Goal: Transaction & Acquisition: Purchase product/service

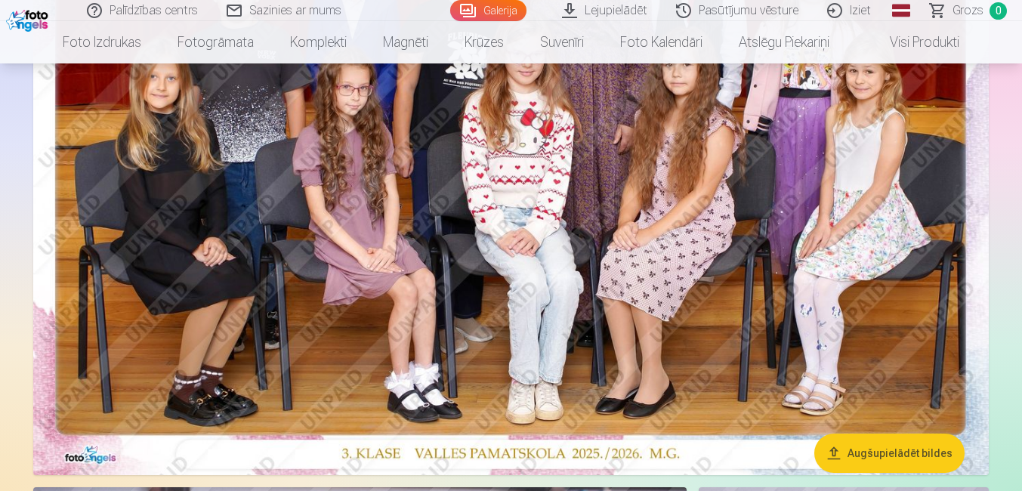
scroll to position [302, 0]
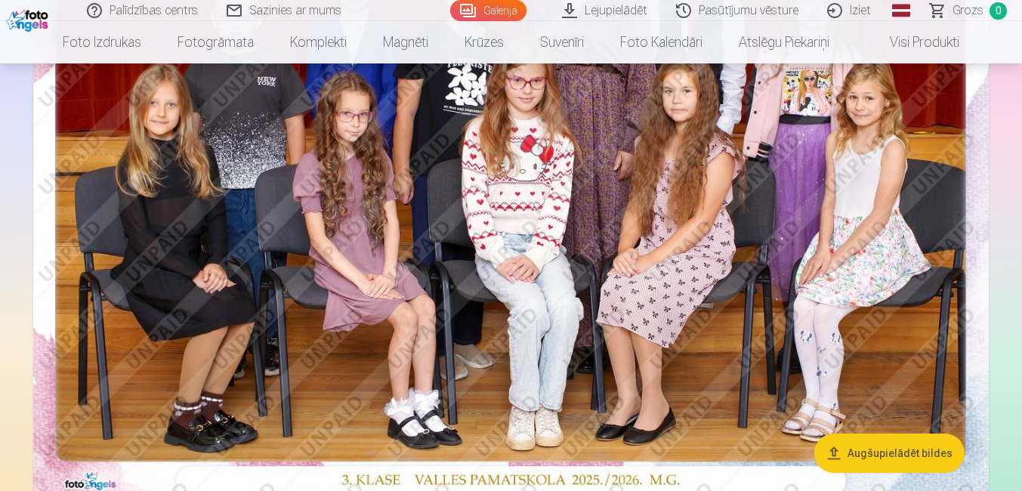
click at [518, 224] on img at bounding box center [510, 182] width 955 height 637
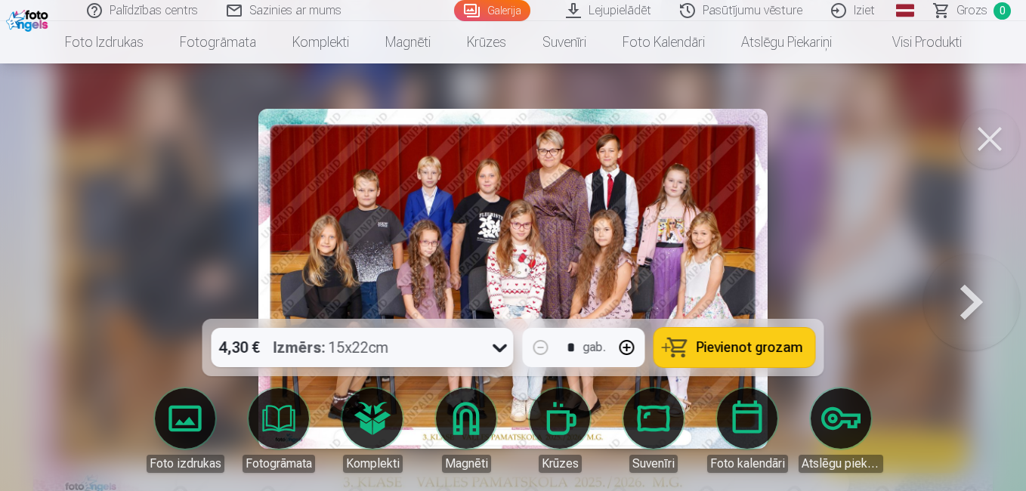
click at [745, 351] on span "Pievienot grozam" at bounding box center [749, 348] width 106 height 14
click at [979, 140] on button at bounding box center [989, 139] width 60 height 60
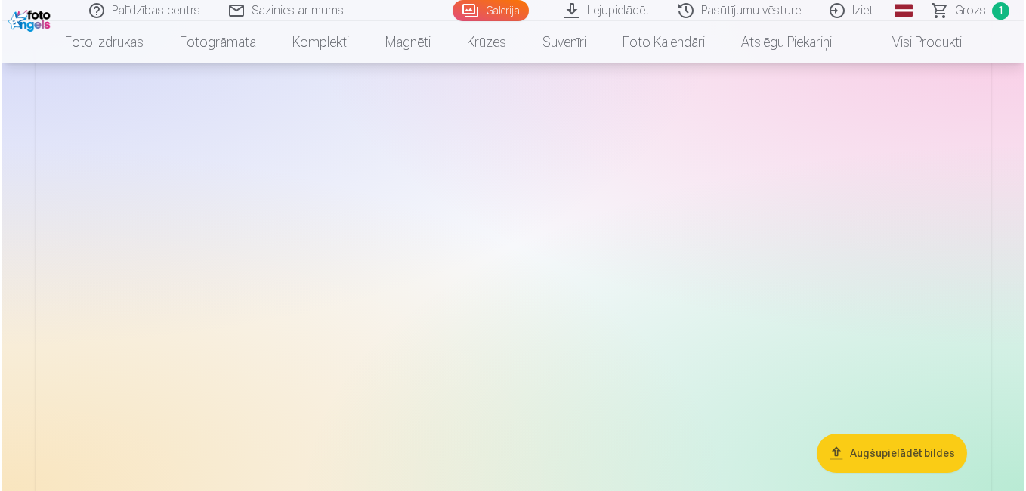
scroll to position [2039, 0]
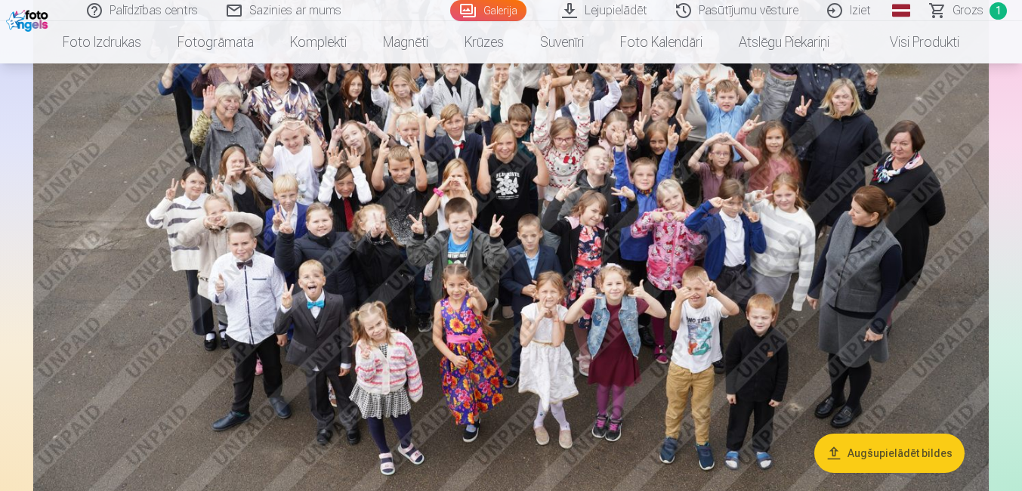
click at [550, 280] on img at bounding box center [510, 191] width 955 height 637
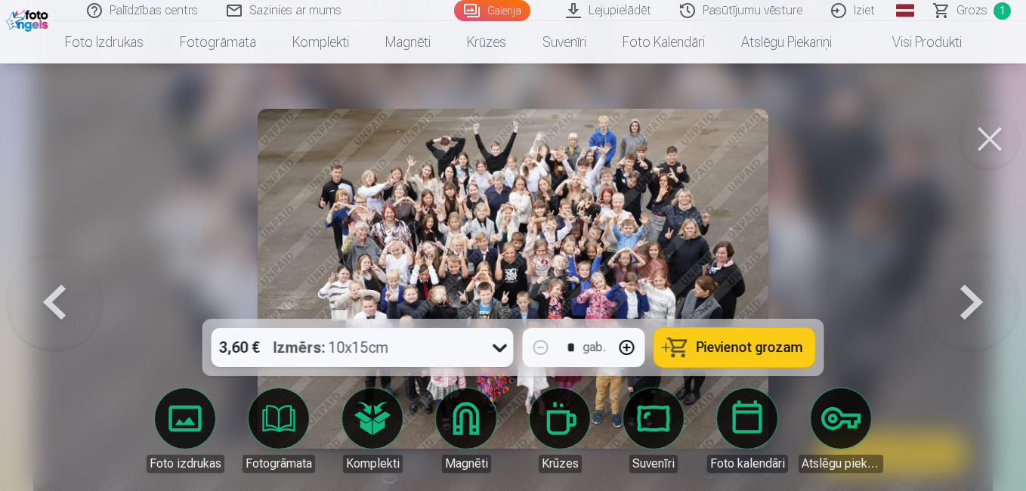
click at [733, 349] on span "Pievienot grozam" at bounding box center [749, 348] width 106 height 14
click at [982, 139] on button at bounding box center [989, 139] width 60 height 60
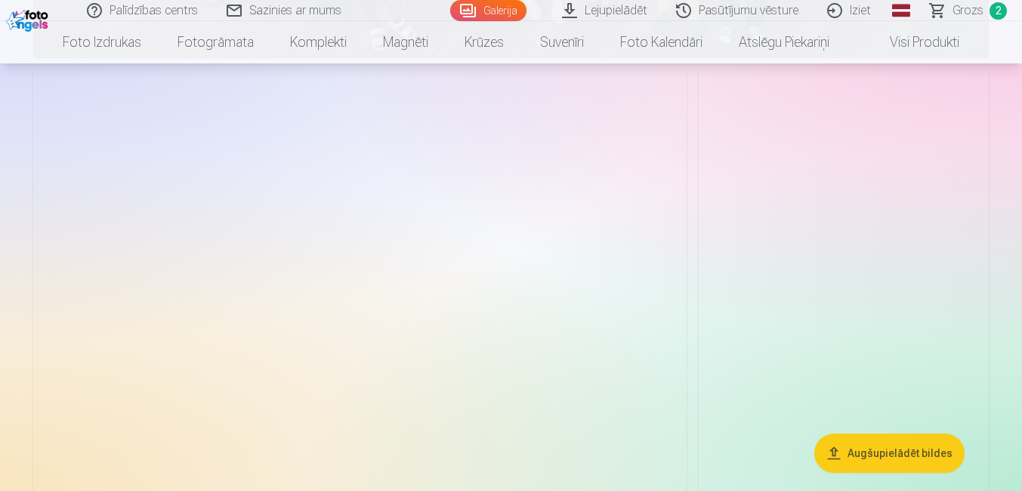
scroll to position [3165, 0]
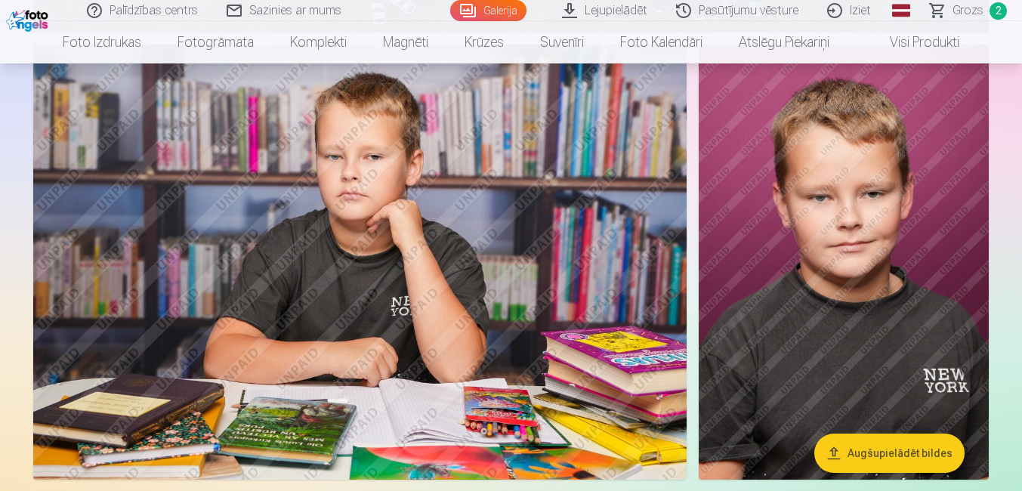
click at [359, 298] on img at bounding box center [359, 262] width 653 height 435
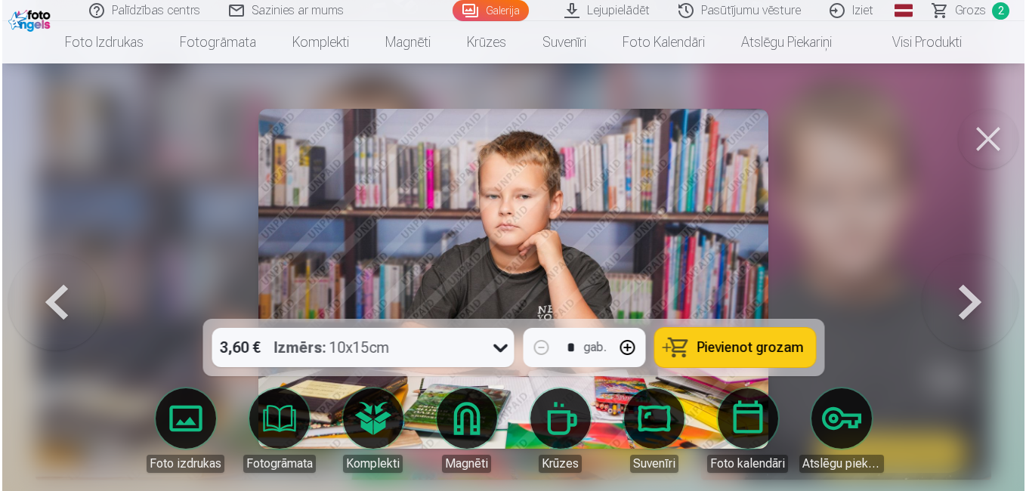
scroll to position [3174, 0]
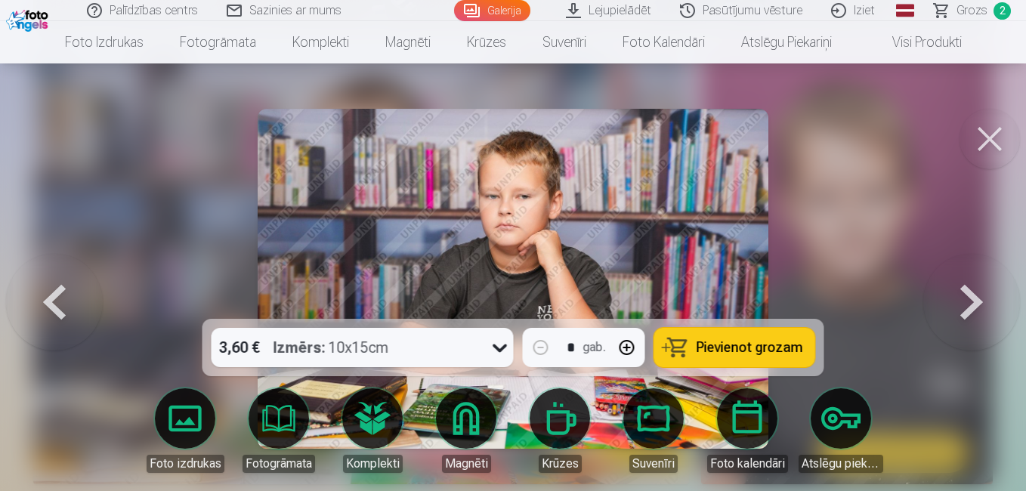
click at [751, 347] on span "Pievienot grozam" at bounding box center [749, 348] width 106 height 14
click at [990, 135] on button at bounding box center [989, 139] width 60 height 60
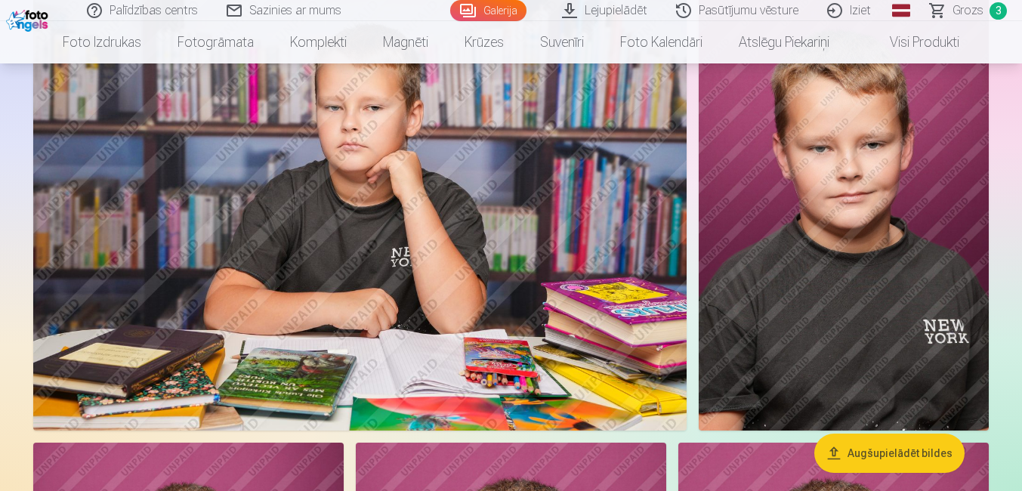
scroll to position [3240, 0]
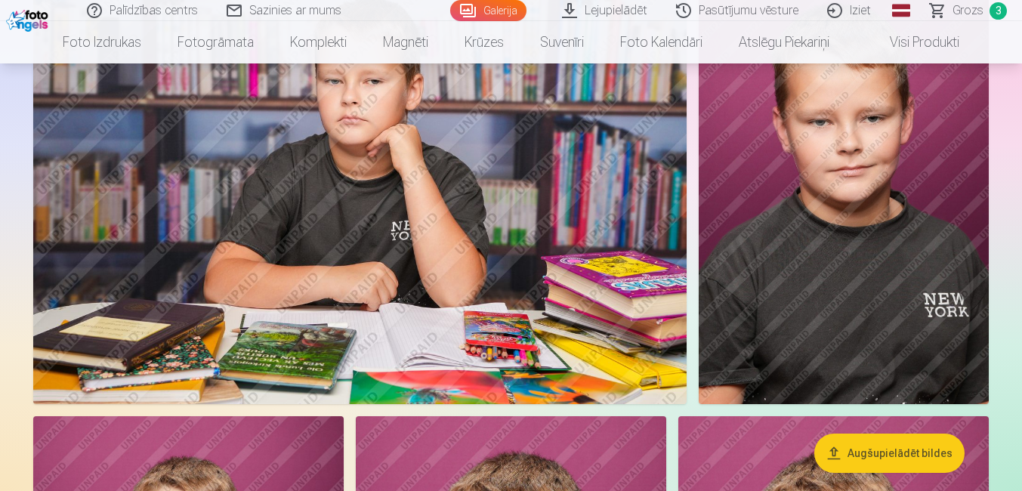
click at [864, 196] on img at bounding box center [844, 187] width 290 height 436
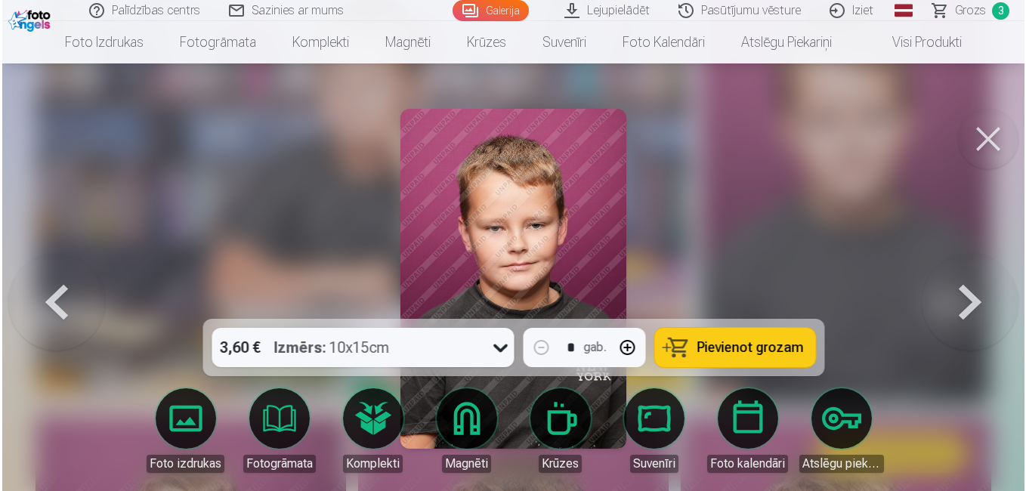
scroll to position [3252, 0]
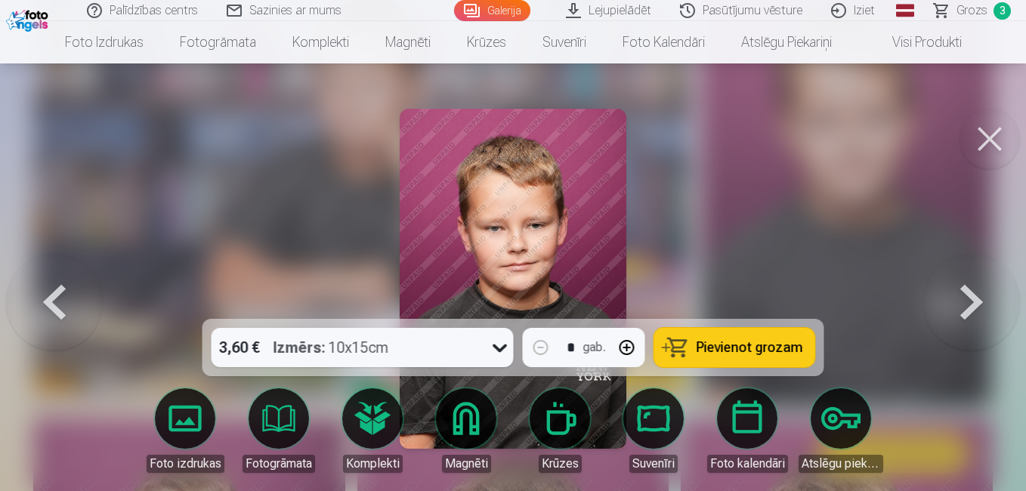
click at [771, 341] on span "Pievienot grozam" at bounding box center [749, 348] width 106 height 14
click at [981, 140] on button at bounding box center [989, 139] width 60 height 60
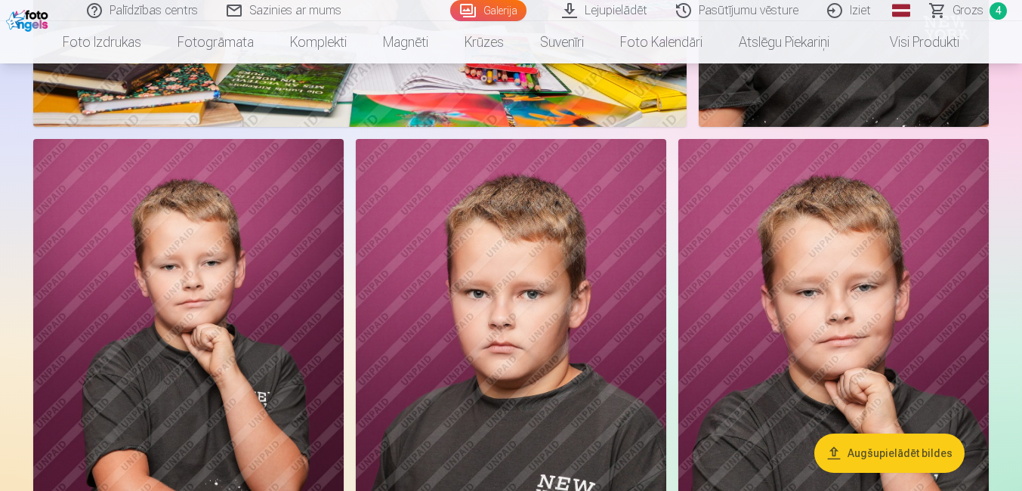
scroll to position [3618, 0]
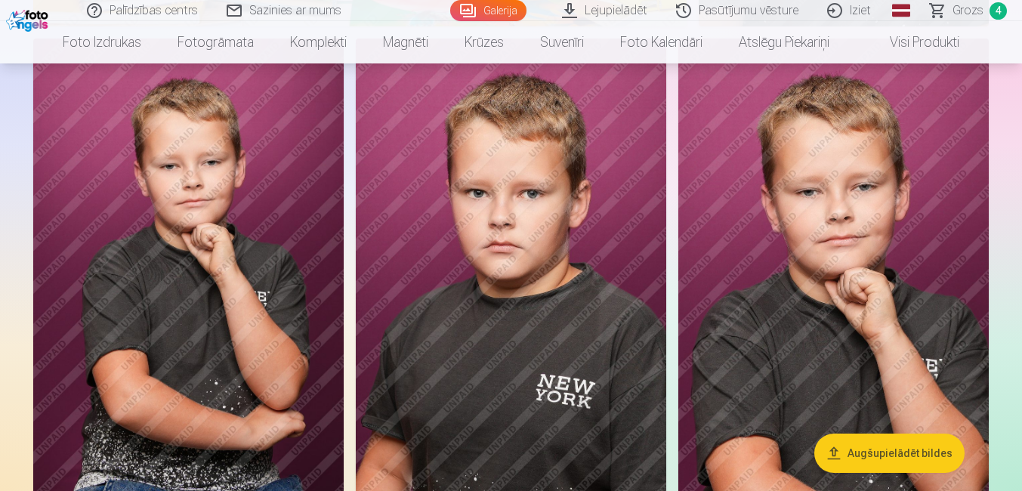
click at [520, 293] on img at bounding box center [511, 272] width 310 height 466
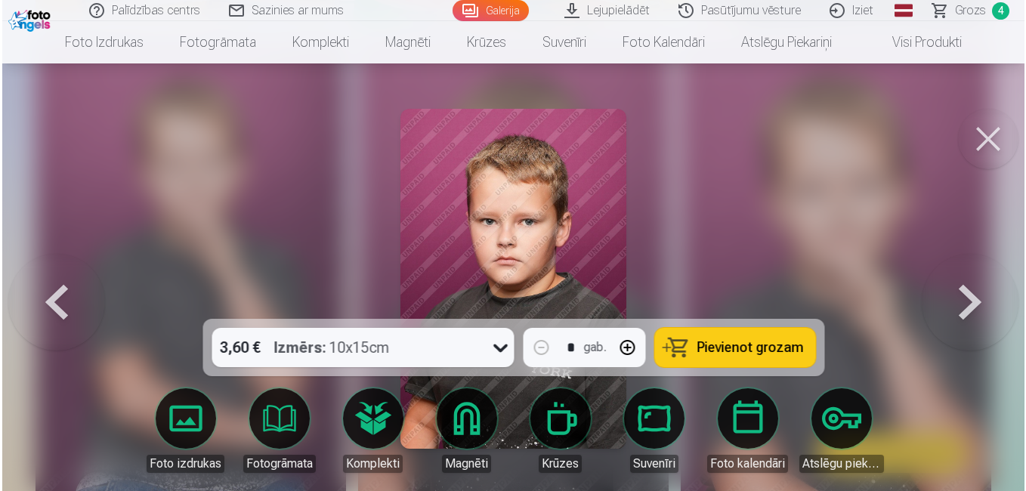
scroll to position [3629, 0]
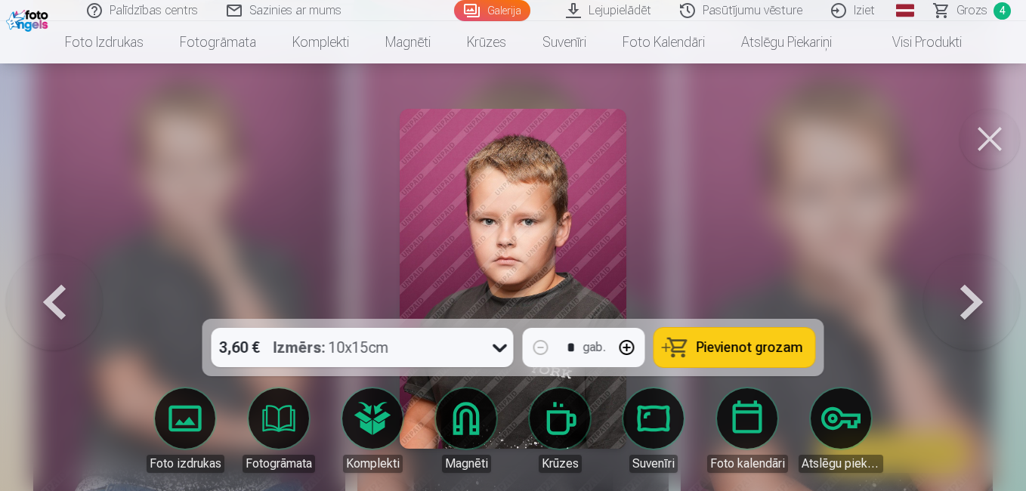
click at [739, 344] on span "Pievienot grozam" at bounding box center [749, 348] width 106 height 14
click at [976, 143] on button at bounding box center [989, 139] width 60 height 60
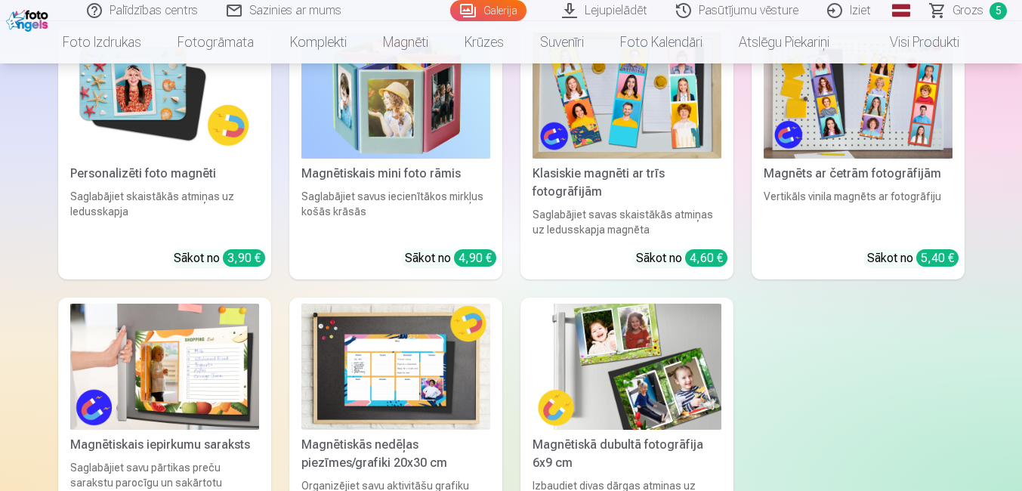
scroll to position [8073, 0]
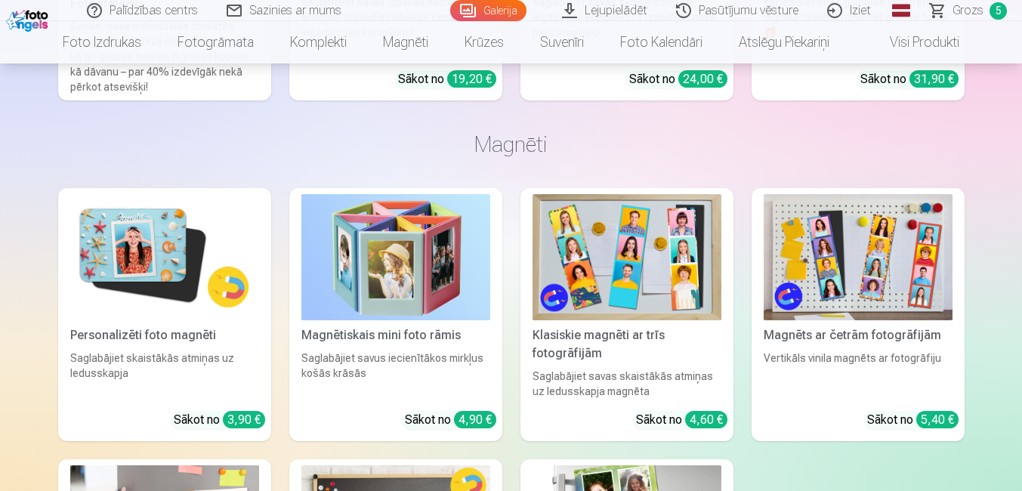
click at [150, 250] on img at bounding box center [164, 257] width 189 height 126
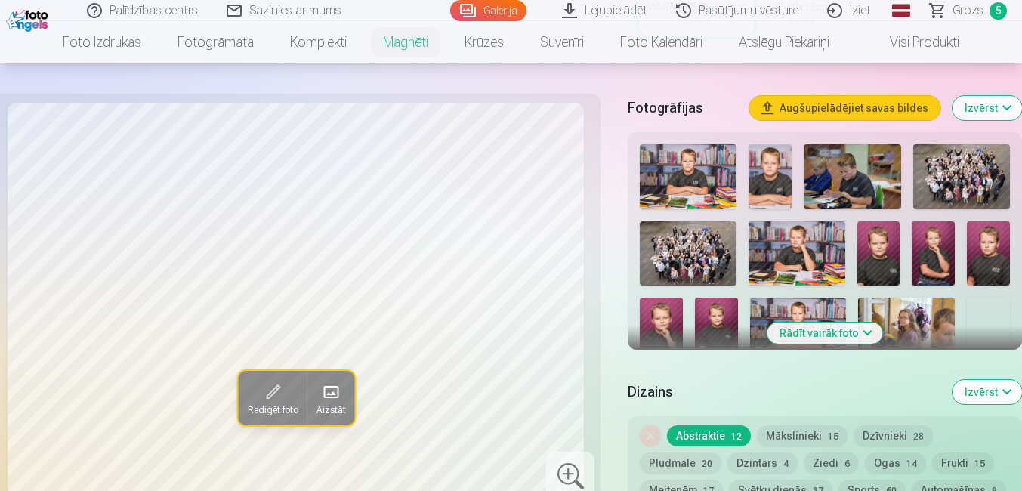
scroll to position [453, 0]
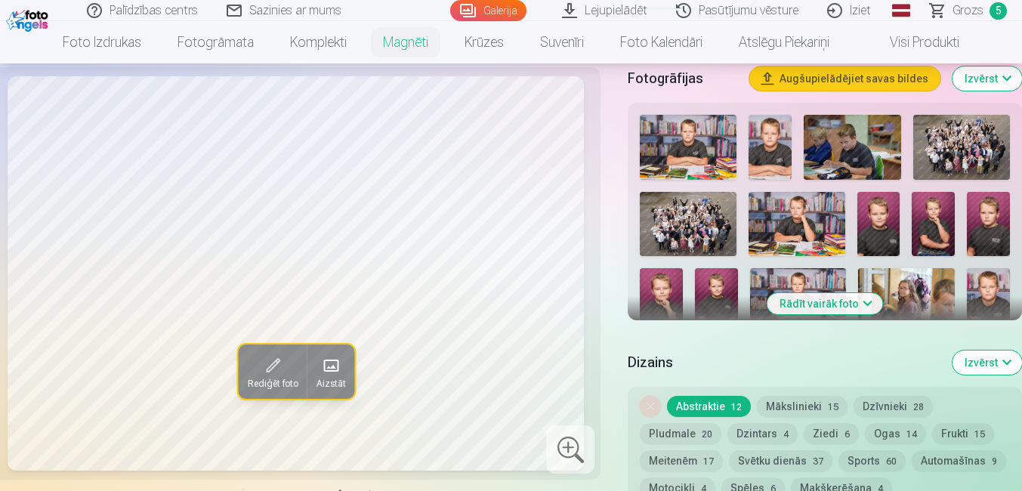
click at [868, 293] on button "Rādīt vairāk foto" at bounding box center [825, 303] width 116 height 21
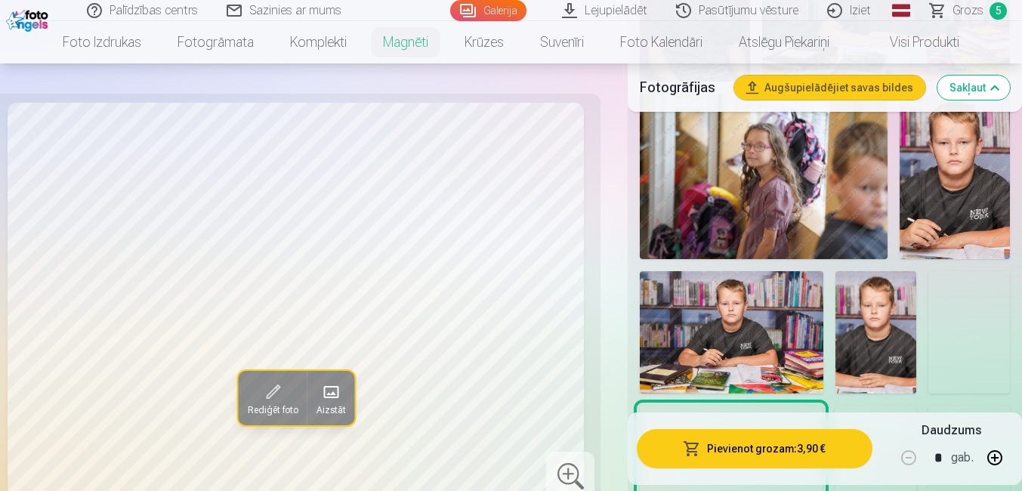
scroll to position [1133, 0]
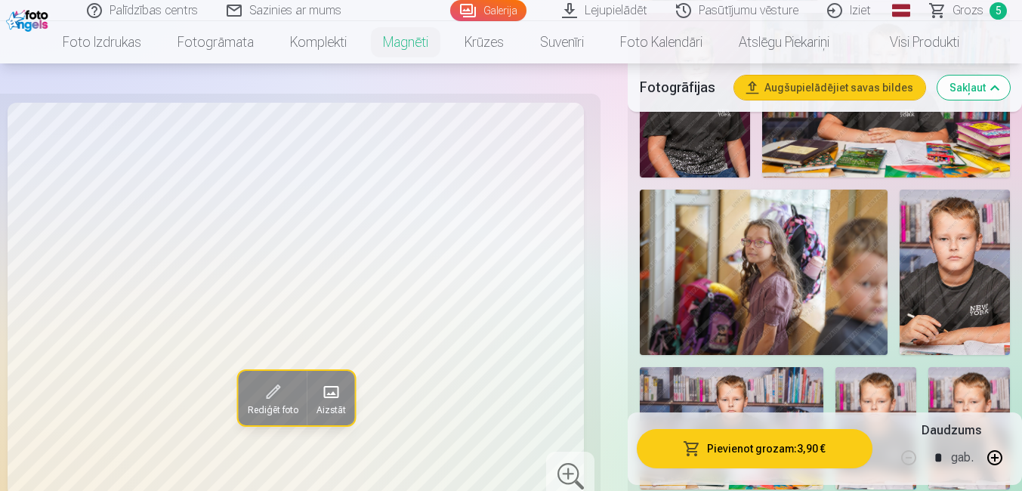
click at [965, 270] on img at bounding box center [954, 272] width 110 height 165
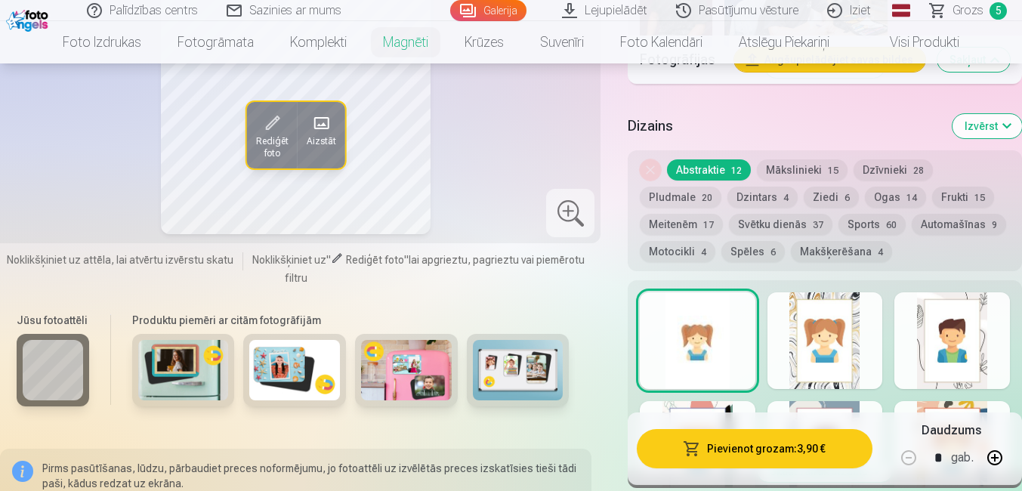
scroll to position [1963, 0]
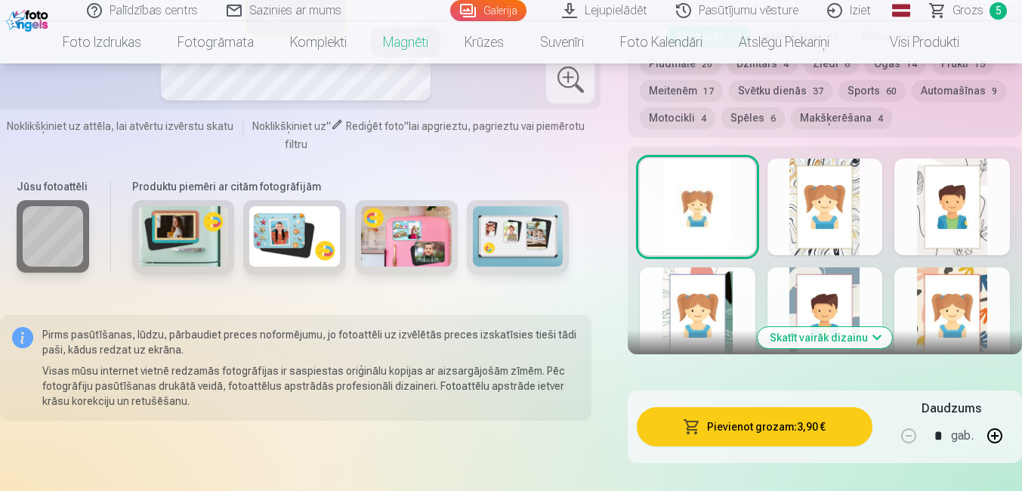
click at [993, 421] on button "button" at bounding box center [994, 436] width 36 height 36
click at [907, 421] on button "button" at bounding box center [908, 436] width 36 height 36
type input "*"
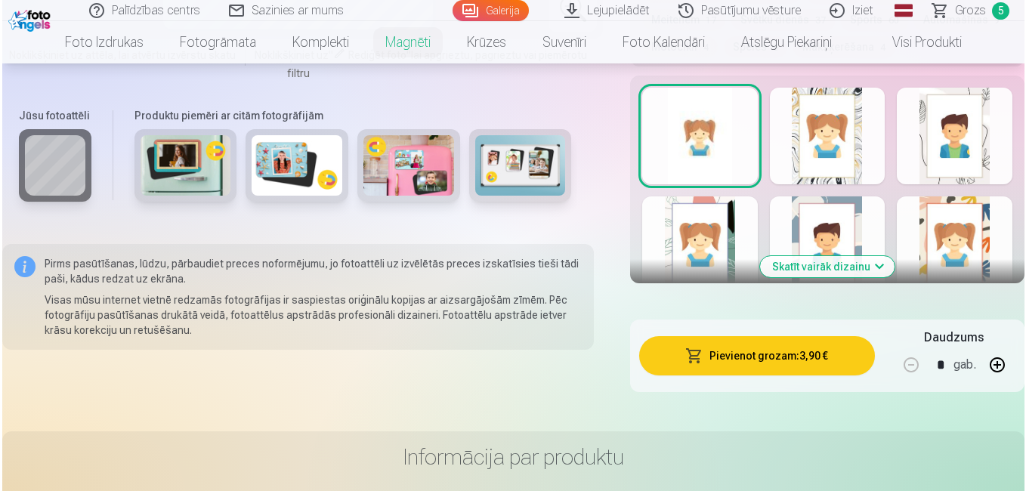
scroll to position [2039, 0]
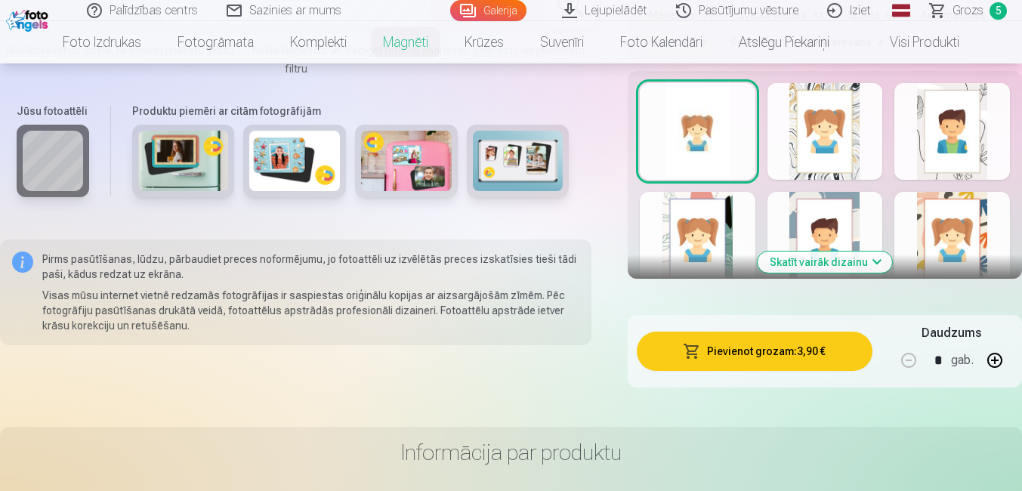
click at [771, 332] on button "Pievienot grozam : 3,90 €" at bounding box center [755, 351] width 236 height 39
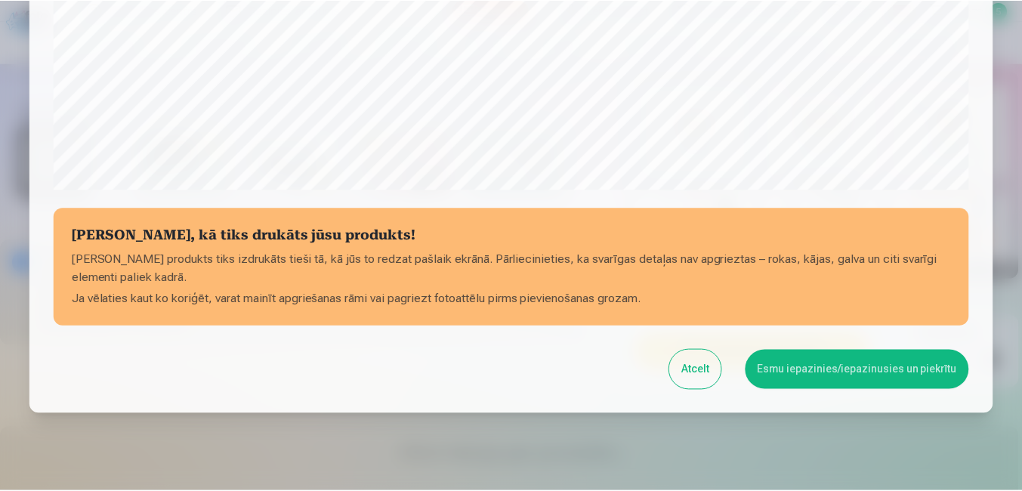
scroll to position [597, 0]
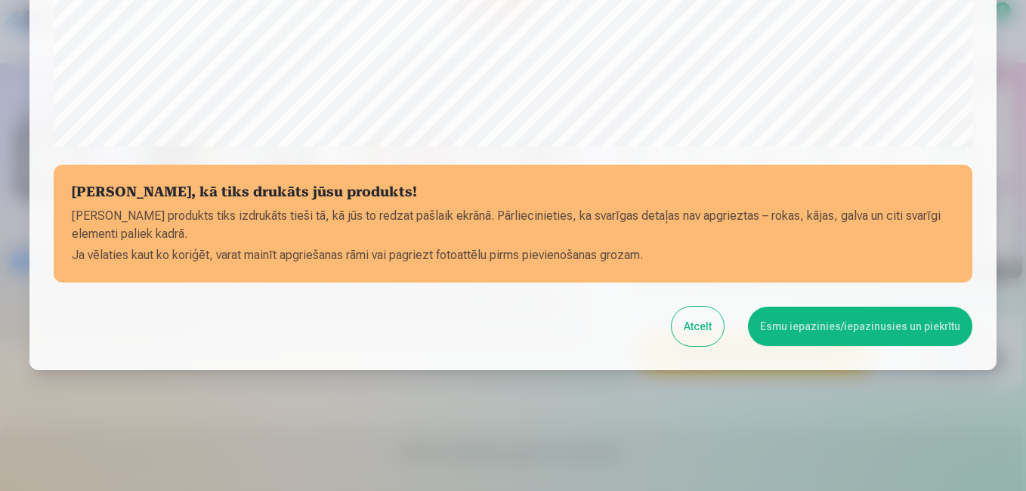
click at [874, 325] on button "Esmu iepazinies/iepazinusies un piekrītu" at bounding box center [860, 326] width 224 height 39
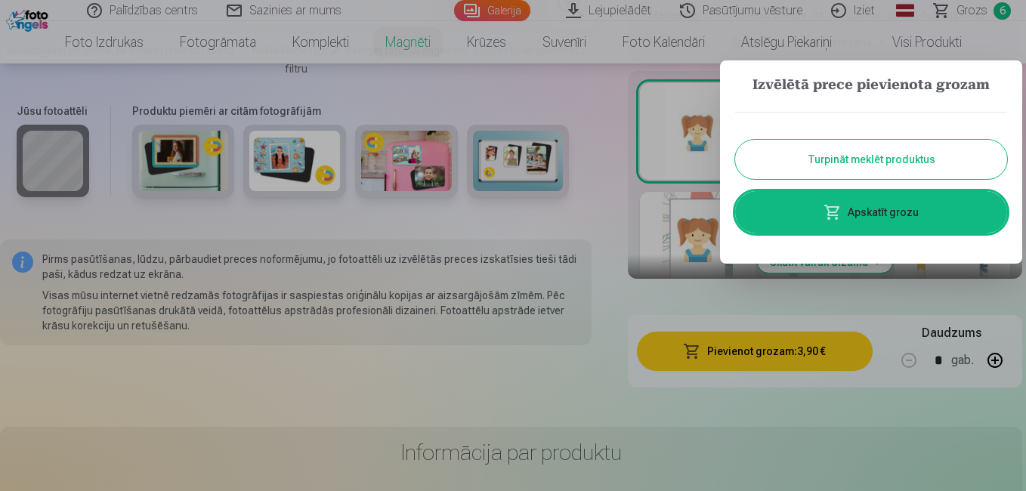
click at [908, 156] on button "Turpināt meklēt produktus" at bounding box center [871, 159] width 272 height 39
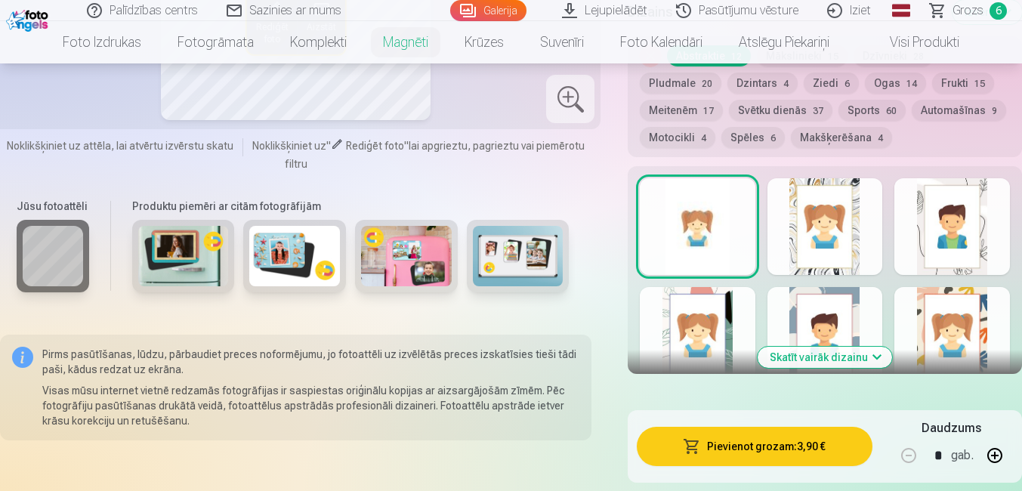
scroll to position [1963, 0]
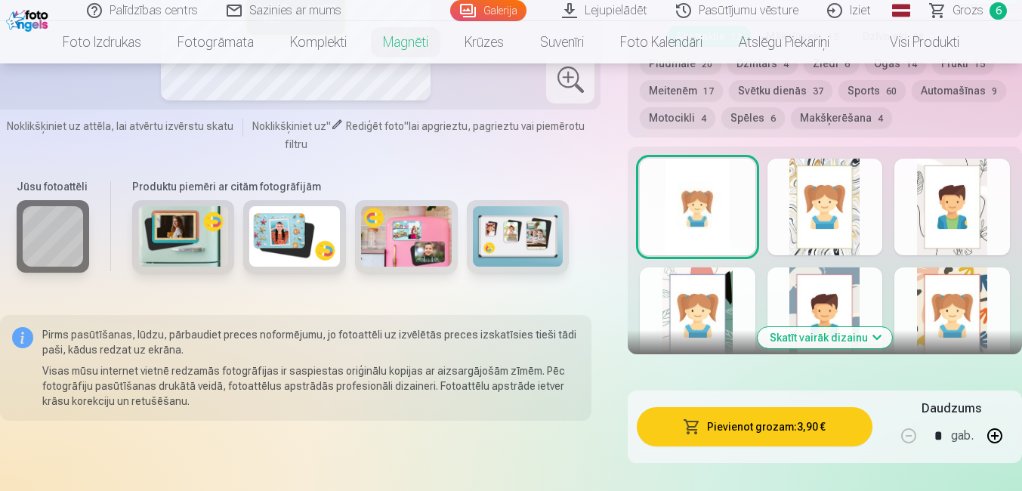
click at [876, 327] on button "Skatīt vairāk dizainu" at bounding box center [824, 337] width 134 height 21
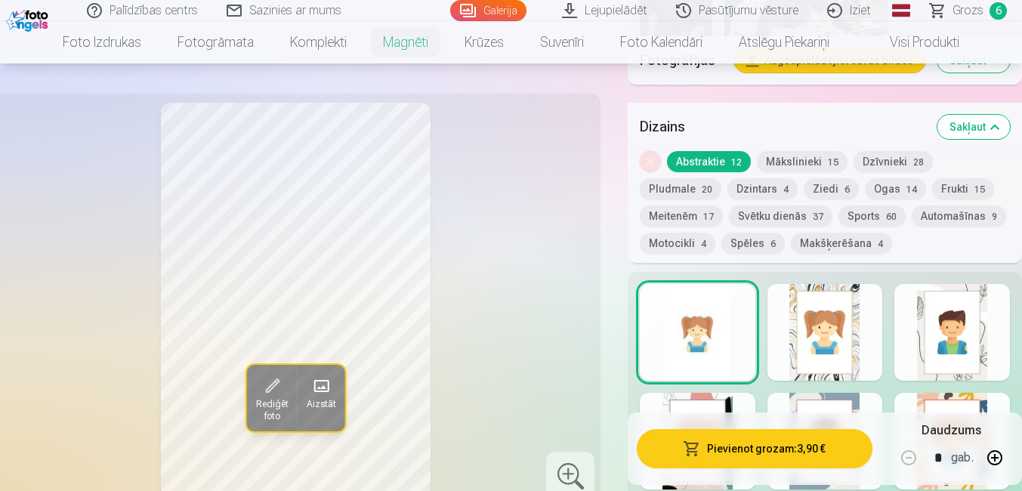
scroll to position [1812, 0]
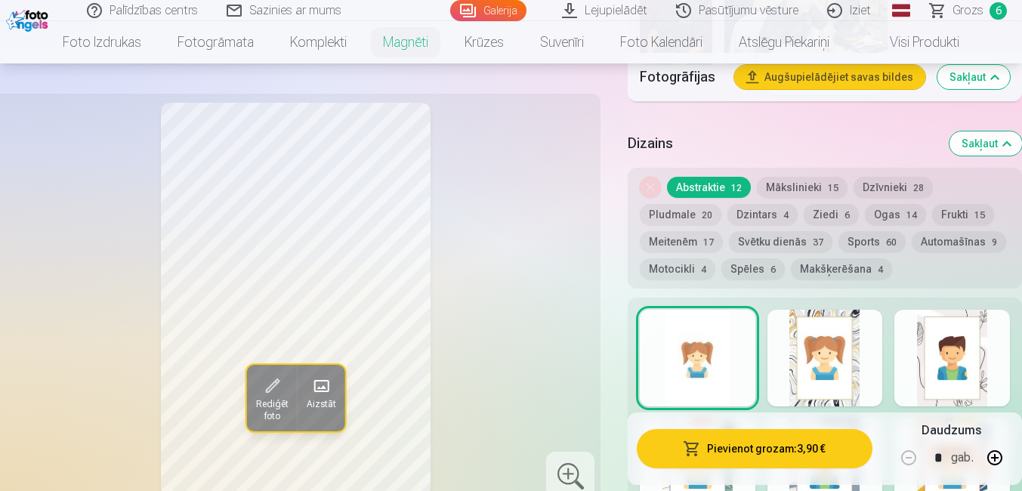
click at [943, 231] on button "Automašīnas 9" at bounding box center [958, 241] width 94 height 21
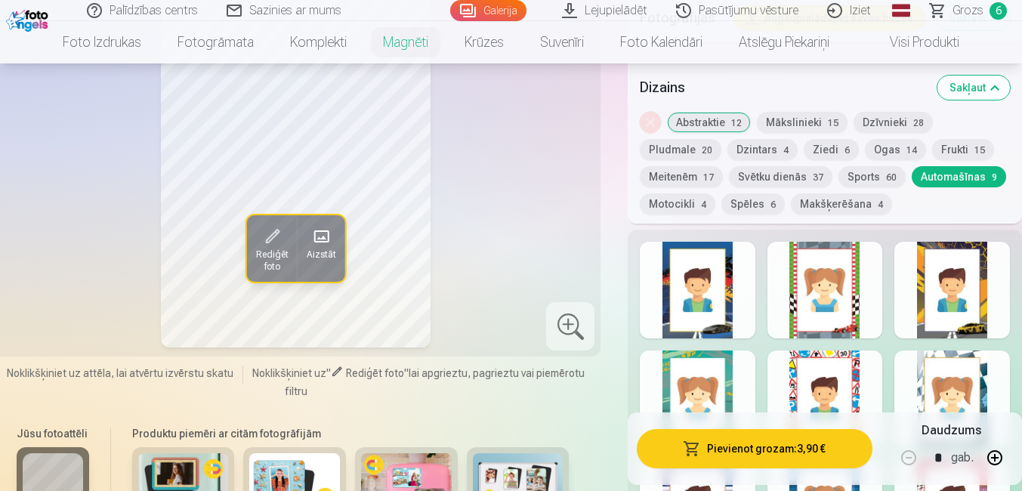
scroll to position [1888, 0]
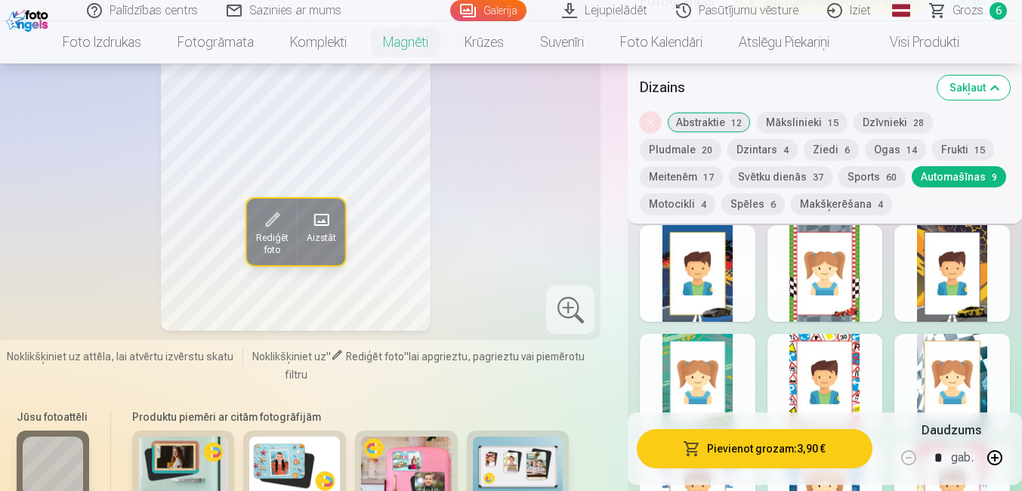
click at [674, 143] on button "Pludmale 20" at bounding box center [681, 149] width 82 height 21
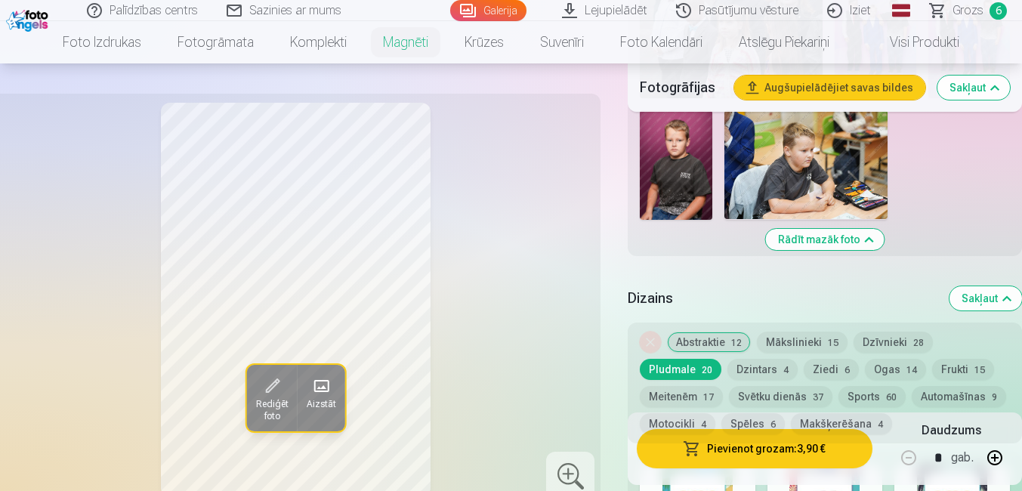
scroll to position [1510, 0]
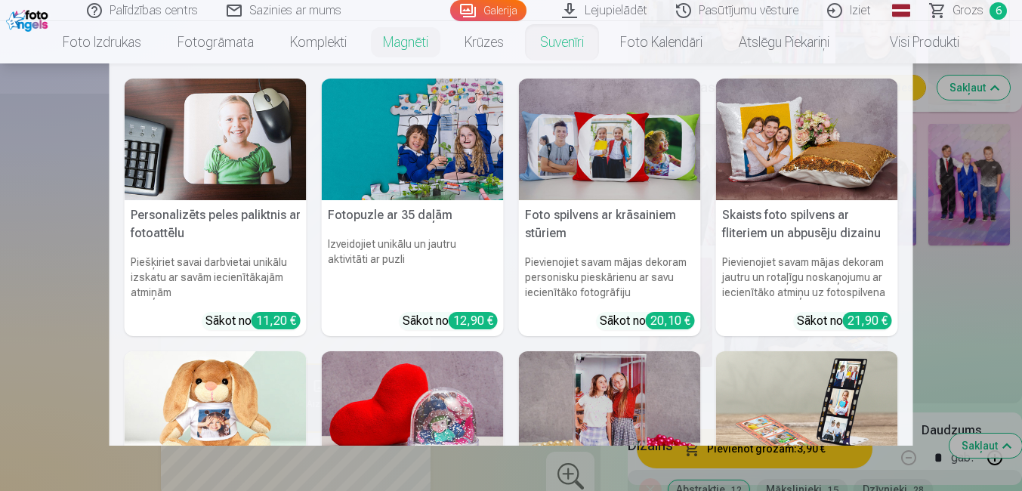
click at [556, 39] on link "Suvenīri" at bounding box center [562, 42] width 80 height 42
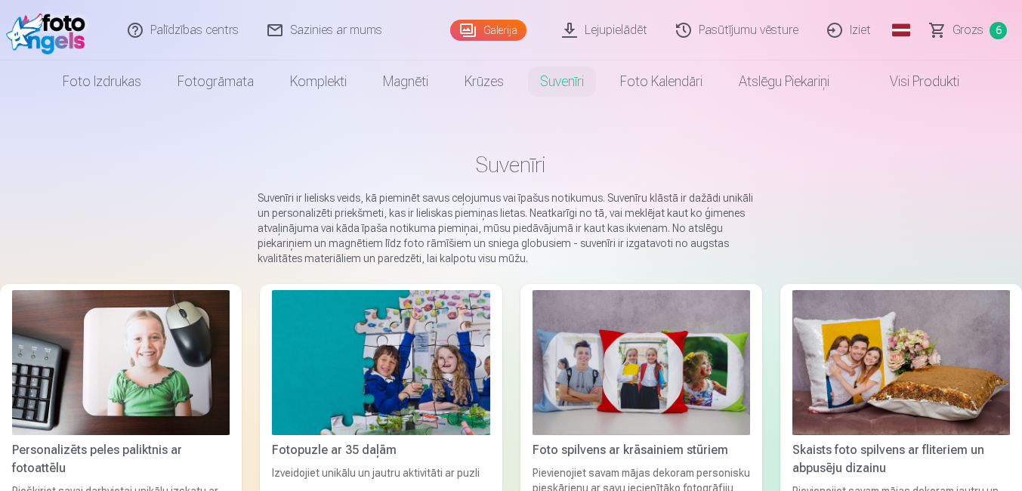
click at [996, 29] on span "6" at bounding box center [997, 30] width 17 height 17
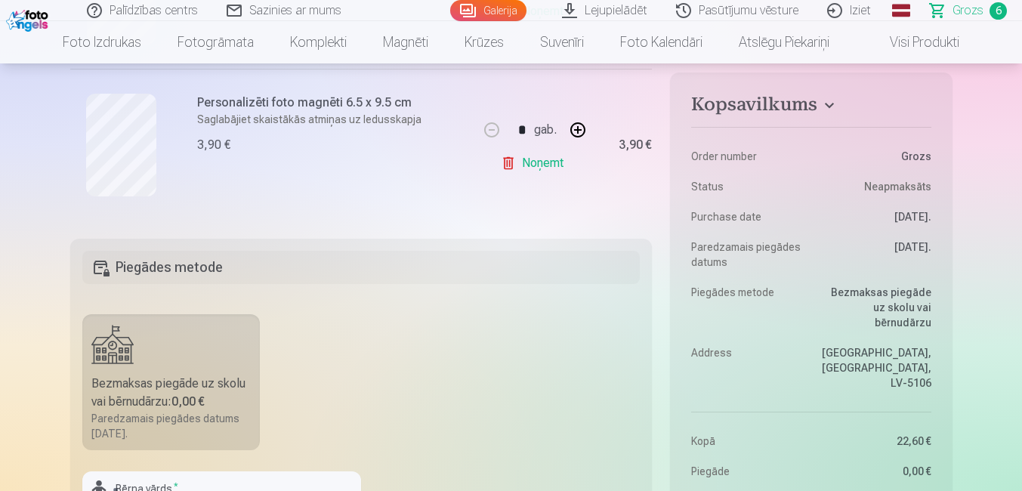
scroll to position [982, 0]
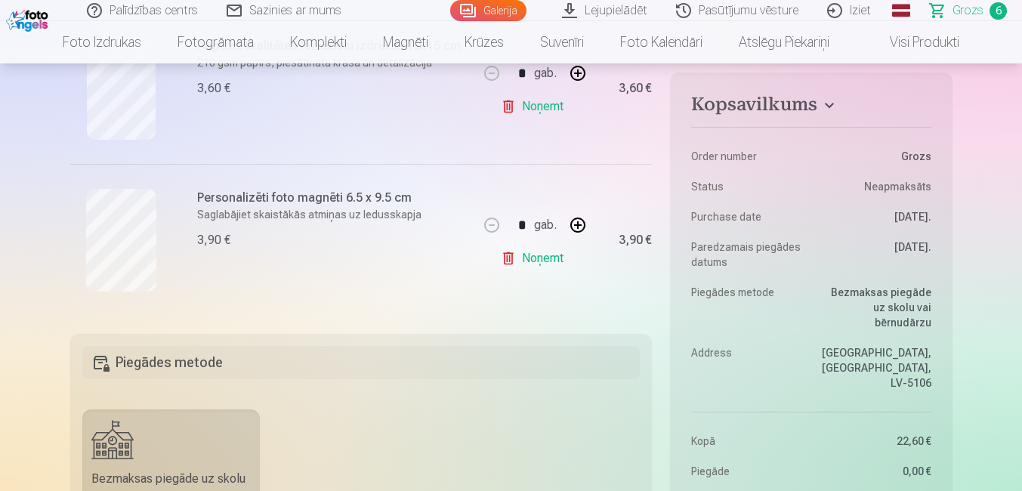
click at [544, 259] on link "Noņemt" at bounding box center [535, 258] width 69 height 30
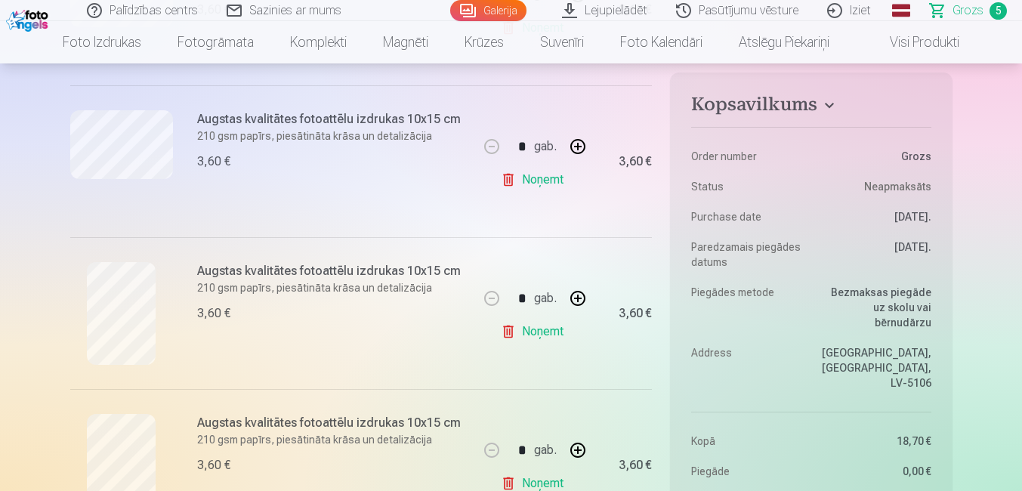
scroll to position [604, 0]
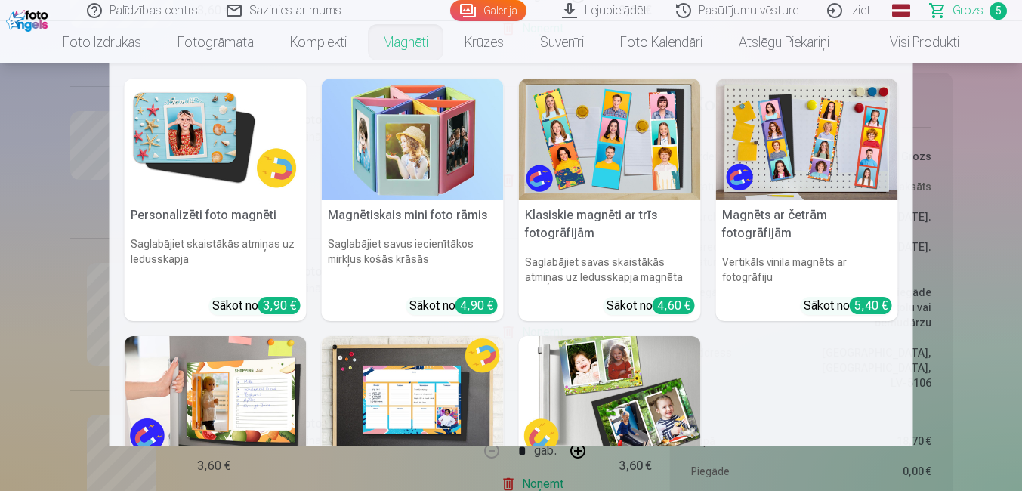
click at [400, 40] on link "Magnēti" at bounding box center [406, 42] width 82 height 42
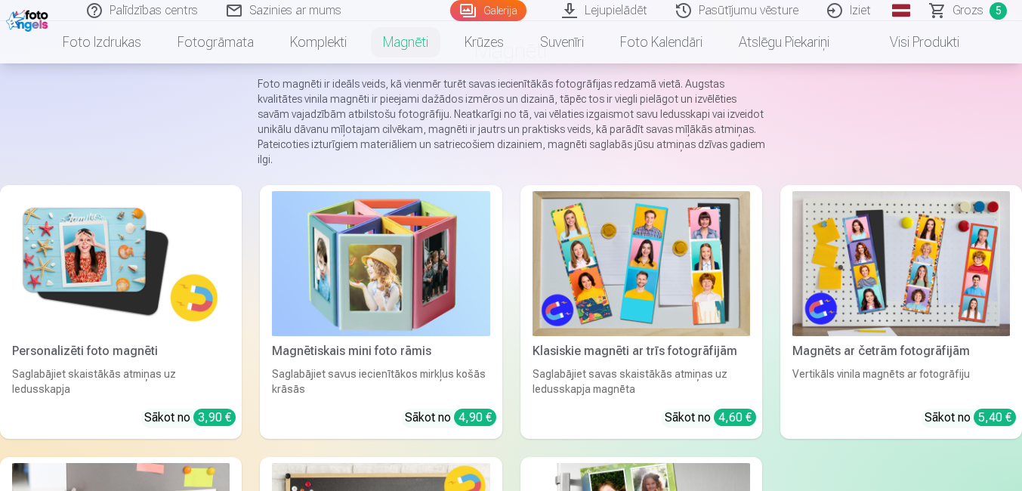
scroll to position [227, 0]
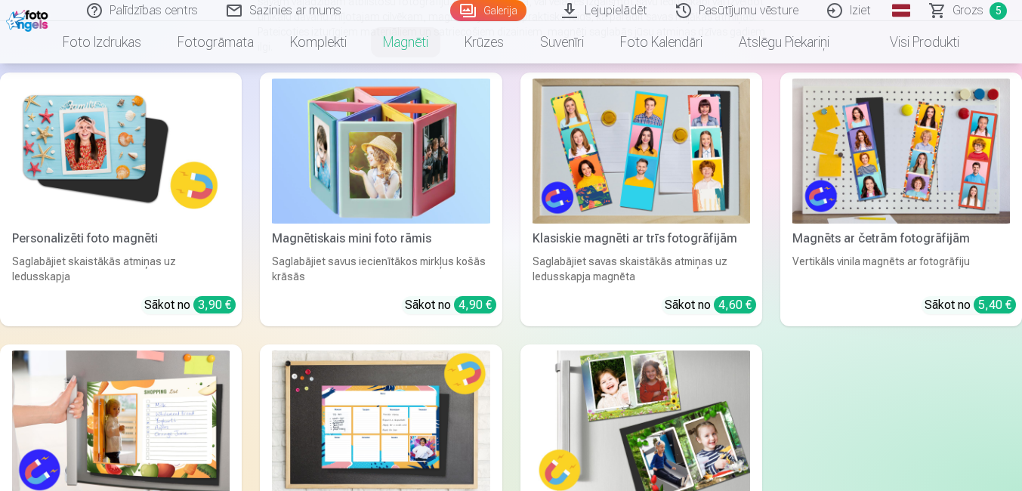
click at [104, 143] on img at bounding box center [120, 151] width 217 height 145
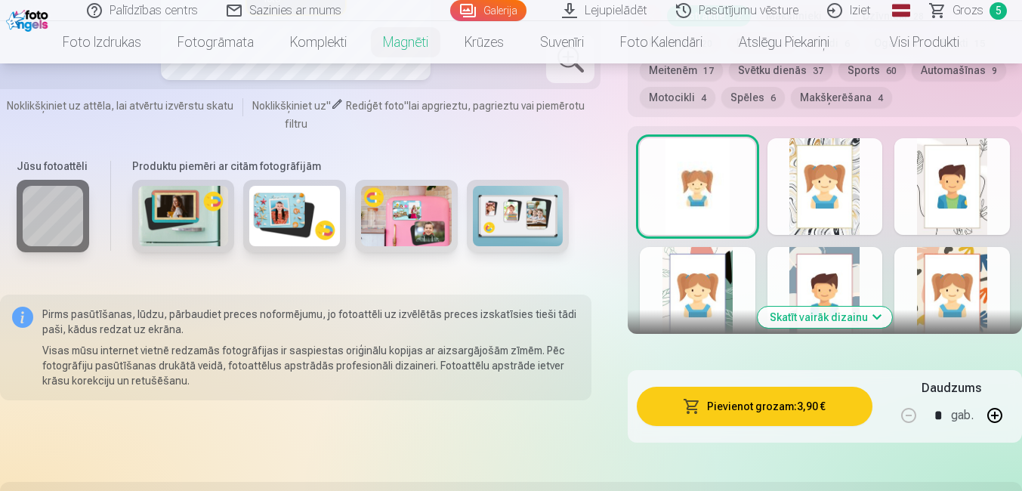
scroll to position [1812, 0]
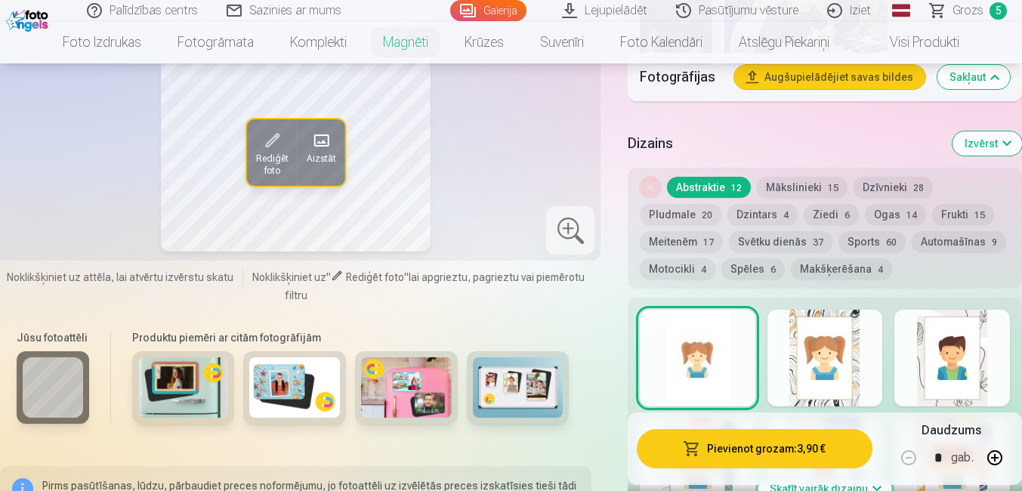
click at [750, 258] on button "Spēles 6" at bounding box center [752, 268] width 63 height 21
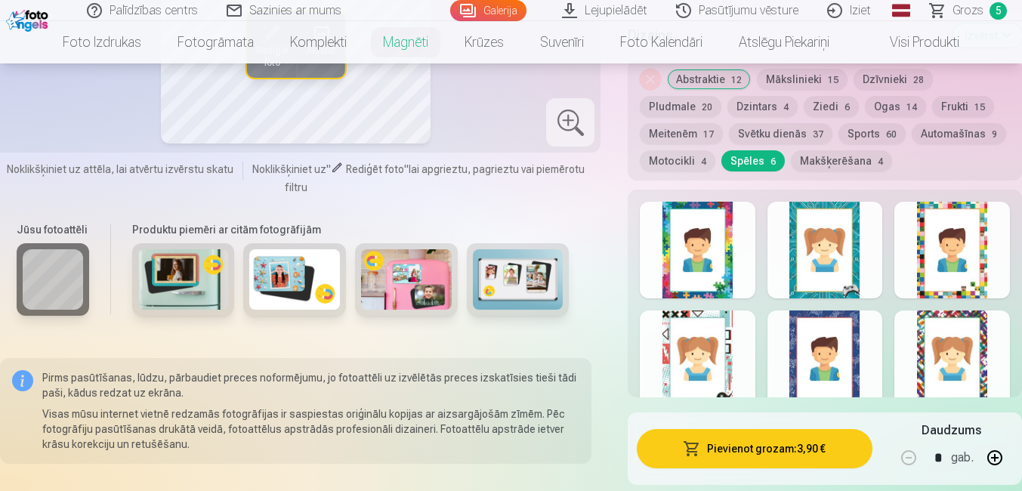
scroll to position [1888, 0]
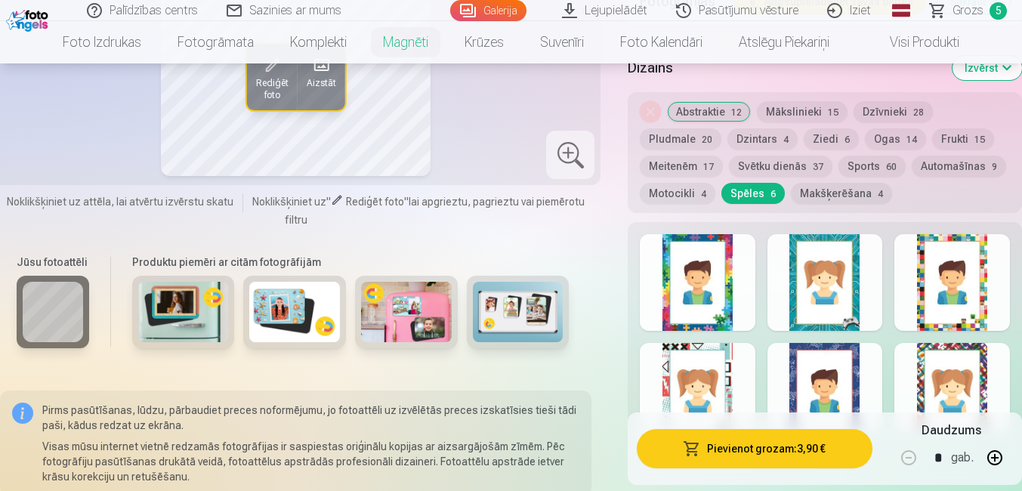
click at [945, 264] on div at bounding box center [952, 282] width 116 height 97
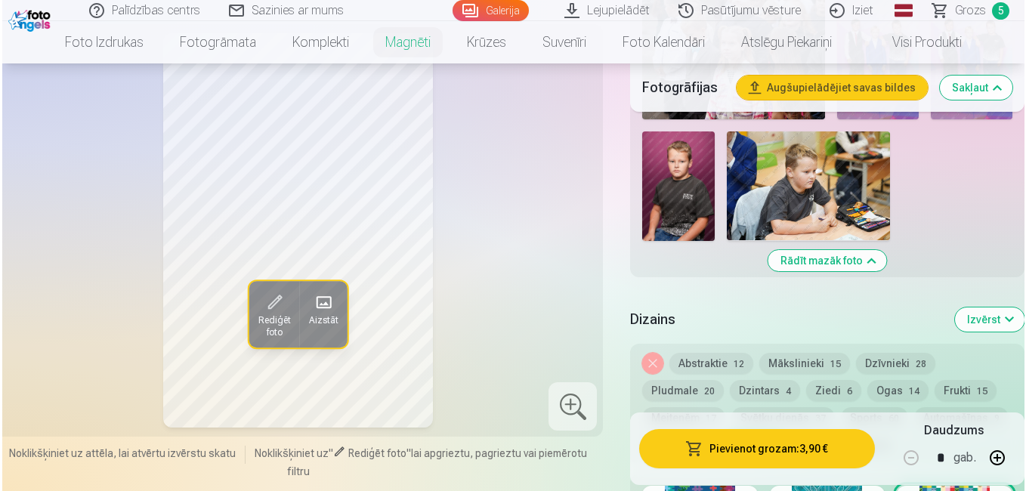
scroll to position [1661, 0]
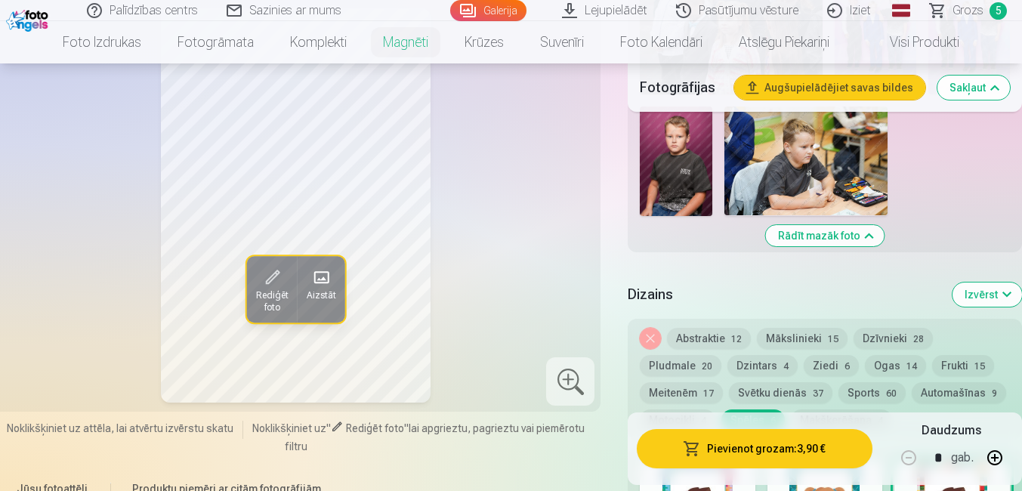
click at [752, 449] on button "Pievienot grozam : 3,90 €" at bounding box center [755, 448] width 236 height 39
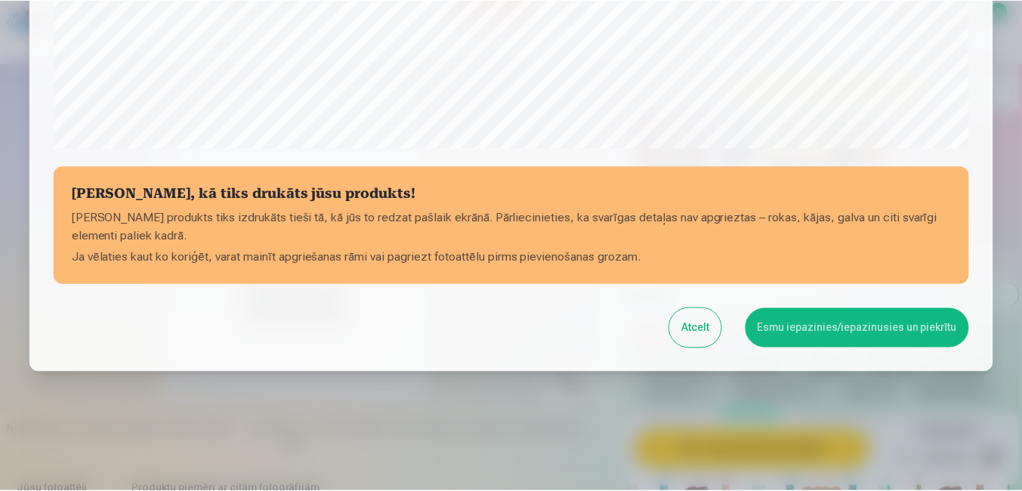
scroll to position [597, 0]
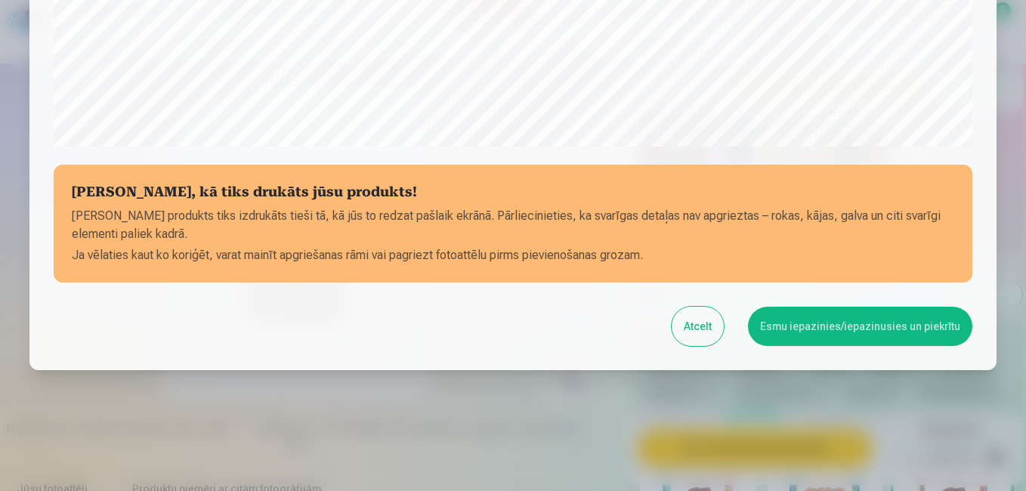
click at [878, 318] on button "Esmu iepazinies/iepazinusies un piekrītu" at bounding box center [860, 326] width 224 height 39
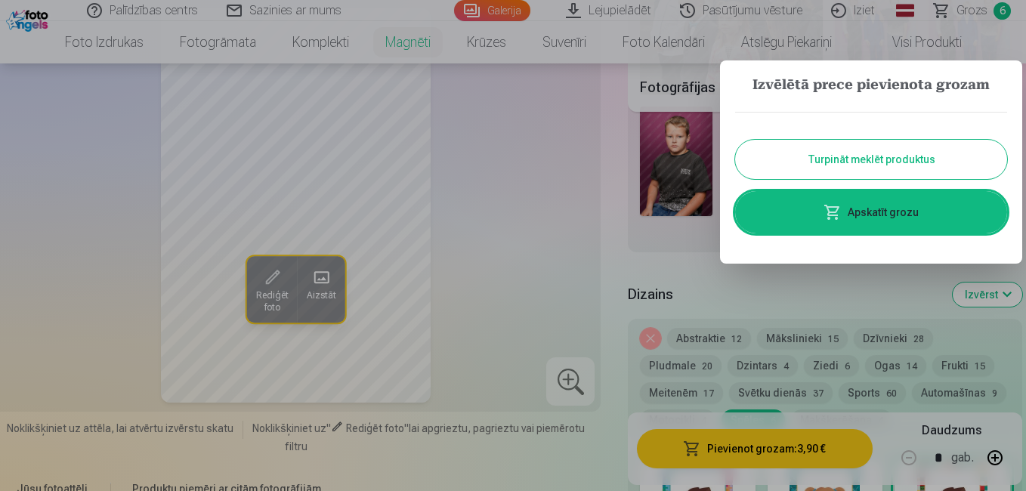
click at [865, 159] on button "Turpināt meklēt produktus" at bounding box center [871, 159] width 272 height 39
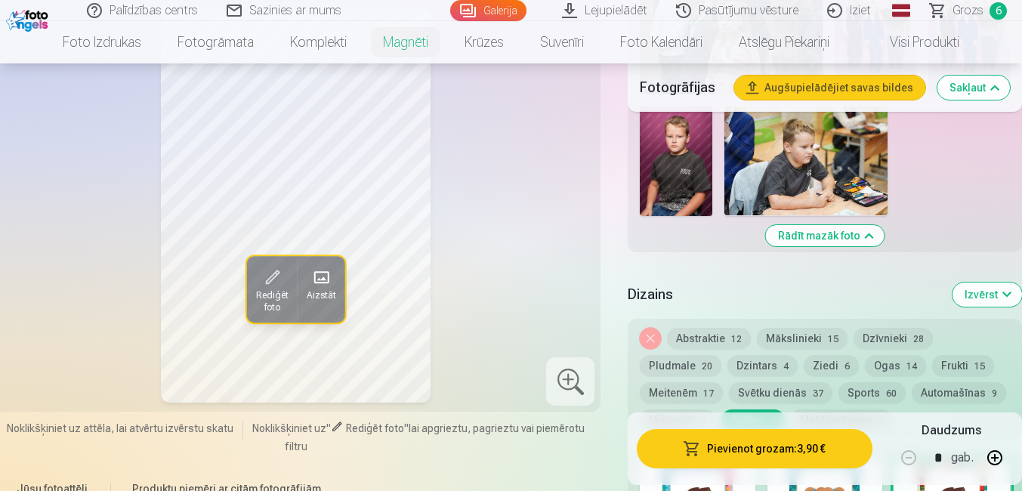
click at [998, 6] on span "6" at bounding box center [997, 10] width 17 height 17
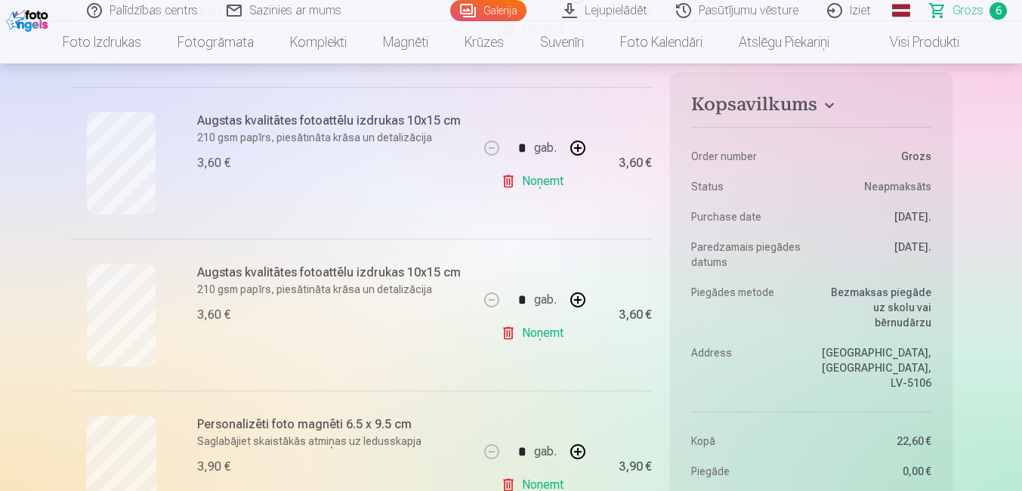
scroll to position [680, 0]
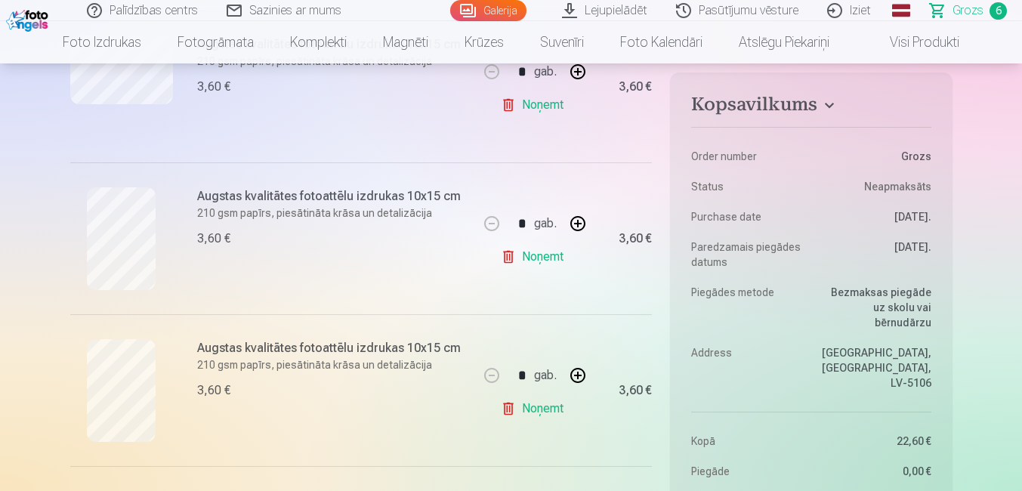
click at [541, 409] on link "Noņemt" at bounding box center [535, 408] width 69 height 30
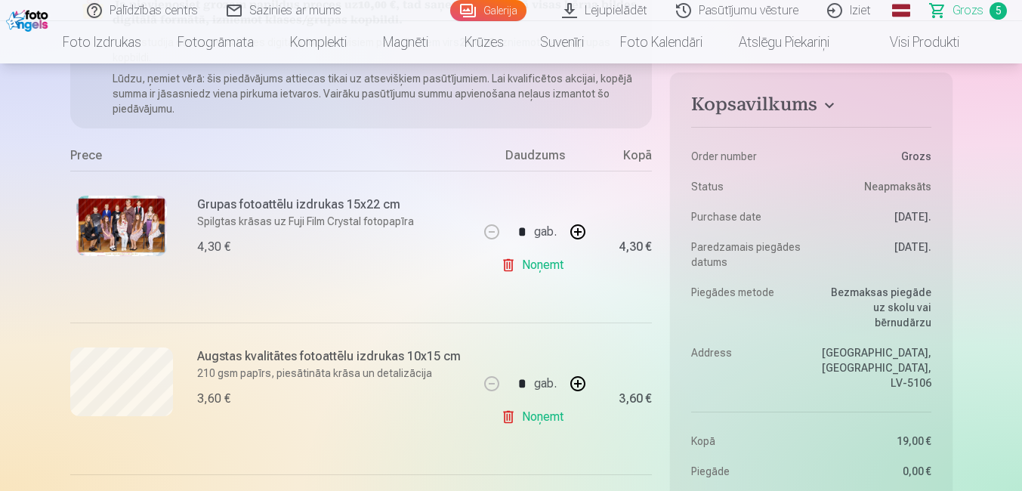
scroll to position [0, 0]
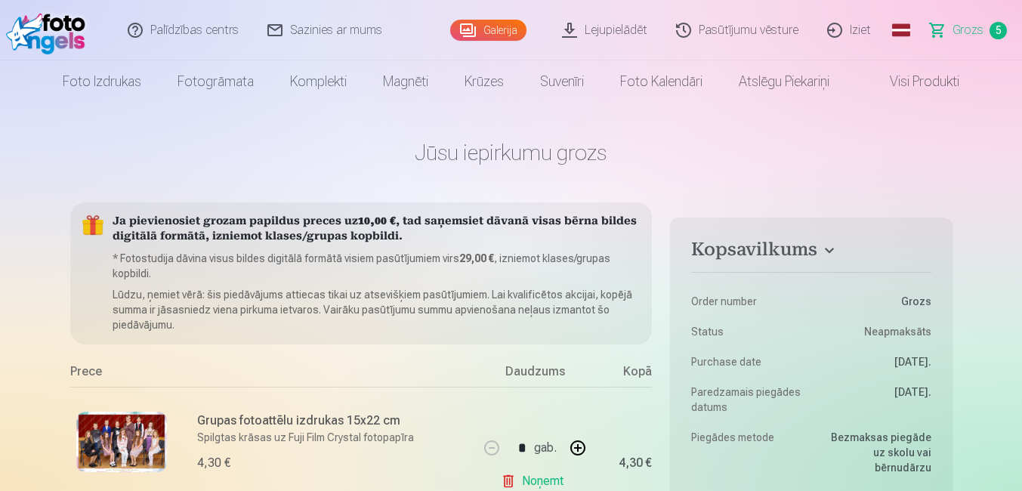
click at [504, 27] on link "Galerija" at bounding box center [488, 30] width 76 height 21
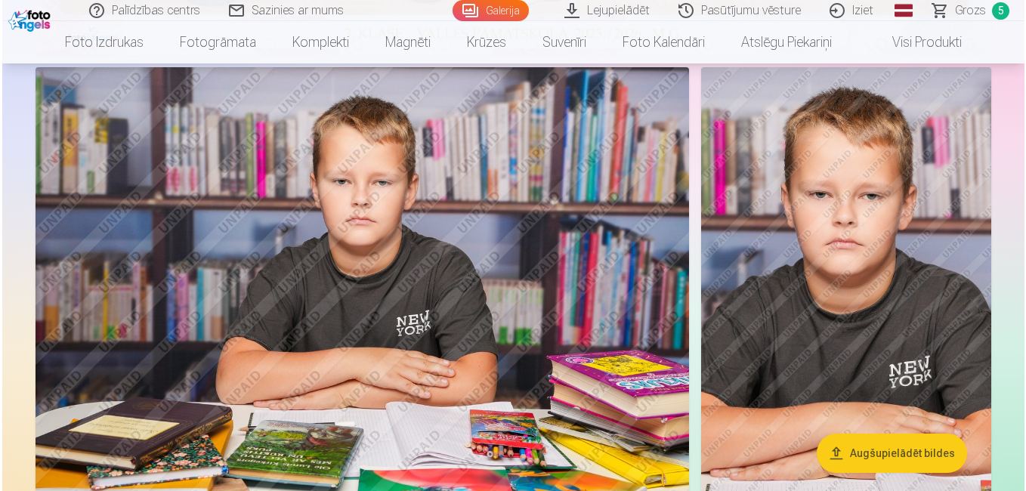
scroll to position [831, 0]
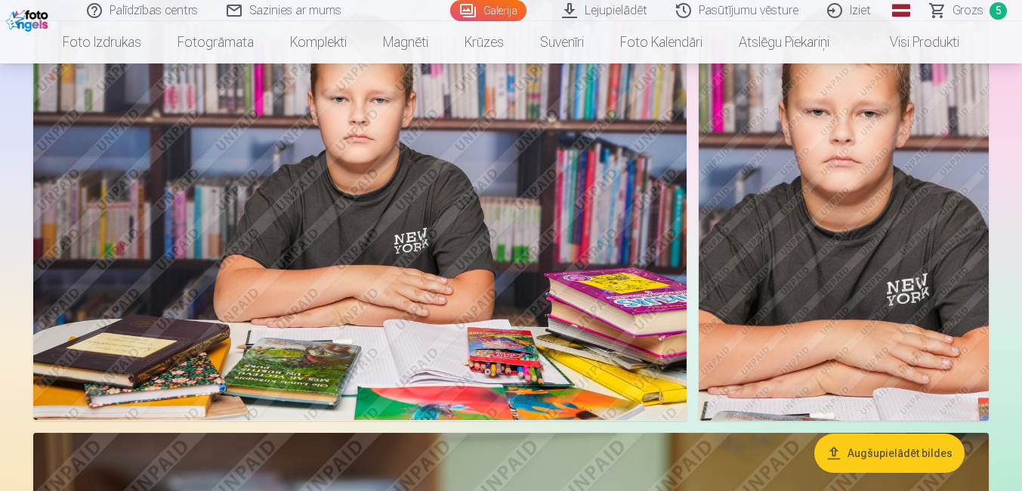
click at [373, 242] on img at bounding box center [359, 202] width 653 height 435
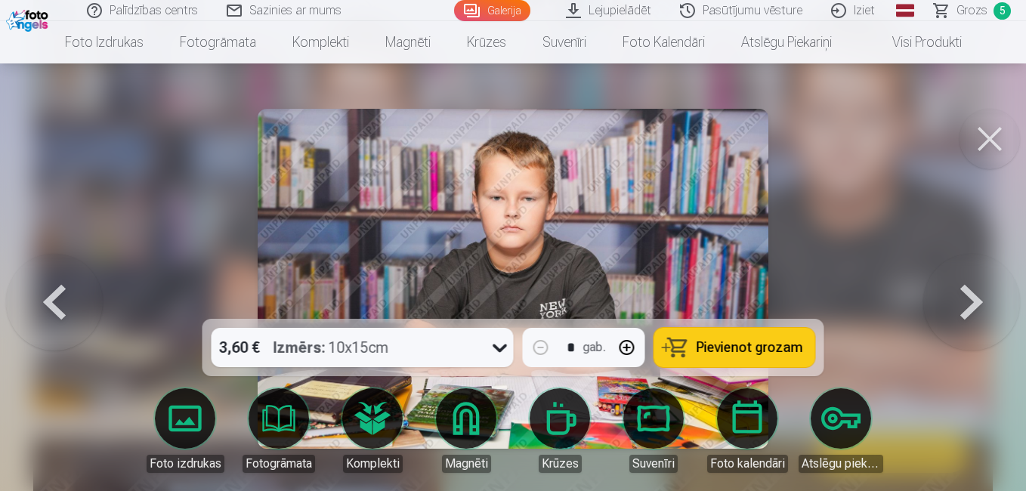
click at [754, 353] on span "Pievienot grozam" at bounding box center [749, 348] width 106 height 14
click at [981, 138] on button at bounding box center [989, 139] width 60 height 60
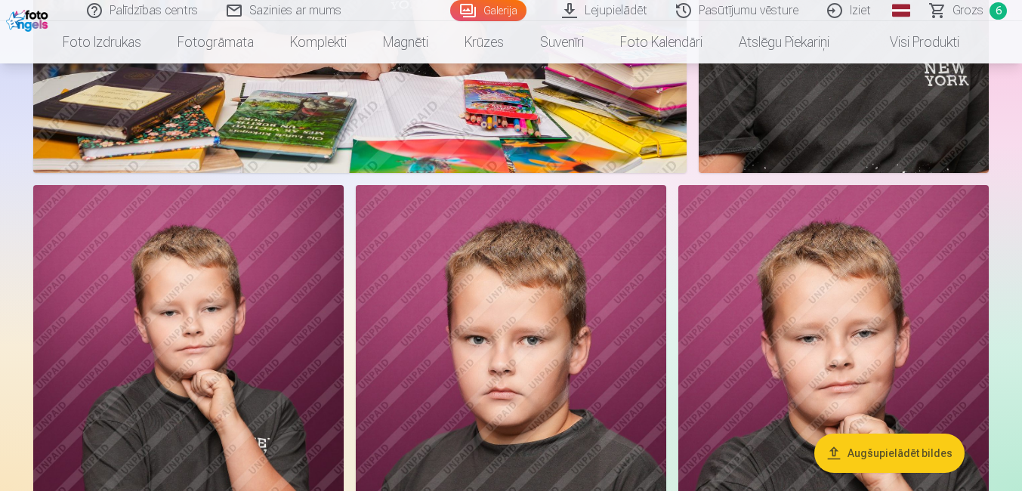
scroll to position [3698, 0]
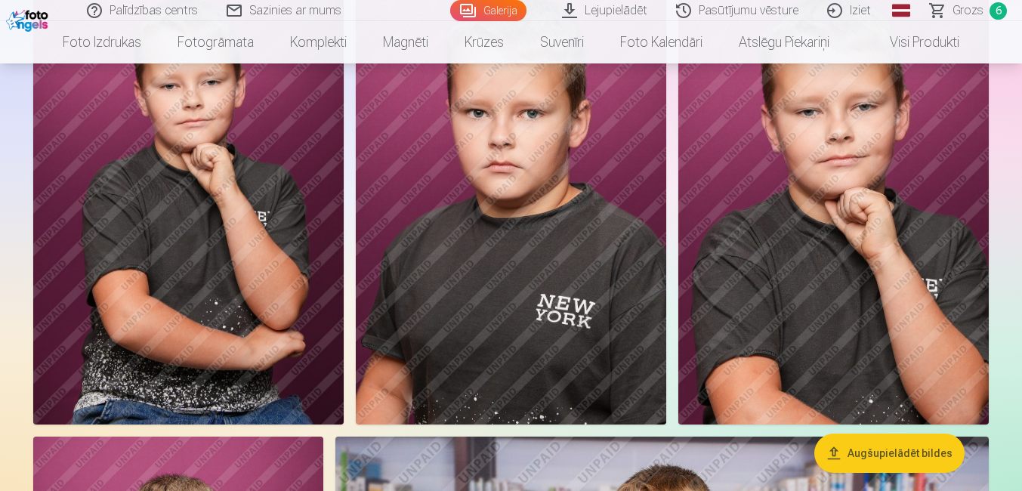
click at [524, 238] on img at bounding box center [511, 191] width 310 height 466
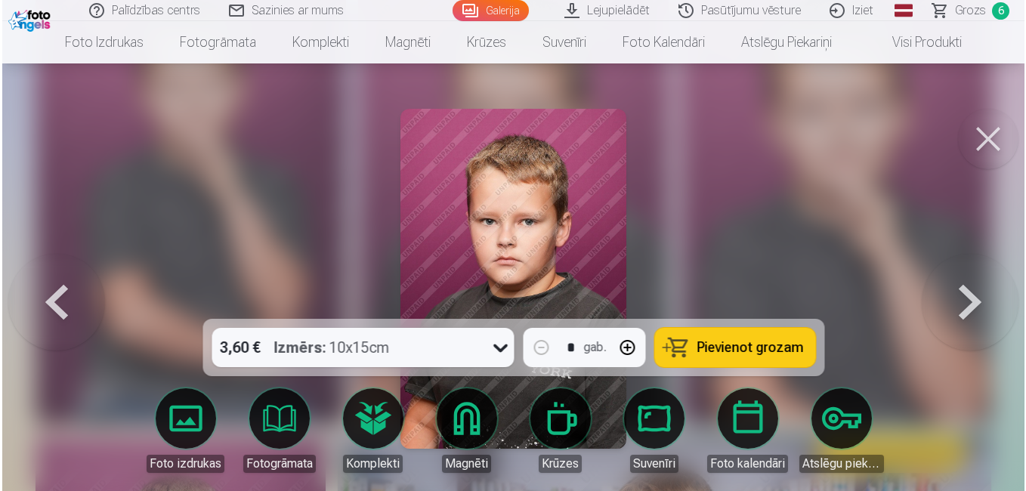
scroll to position [3712, 0]
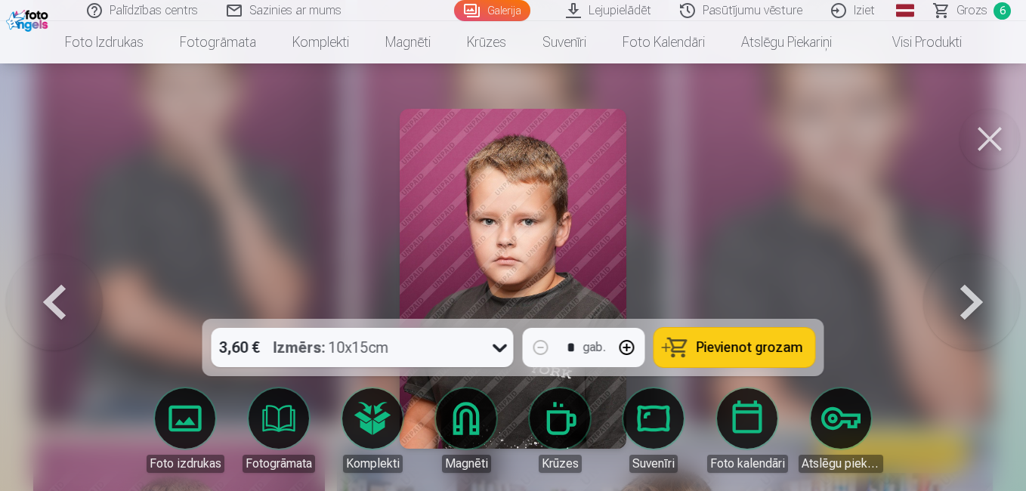
drag, startPoint x: 978, startPoint y: 130, endPoint x: 933, endPoint y: 193, distance: 77.5
click at [978, 130] on button at bounding box center [989, 139] width 60 height 60
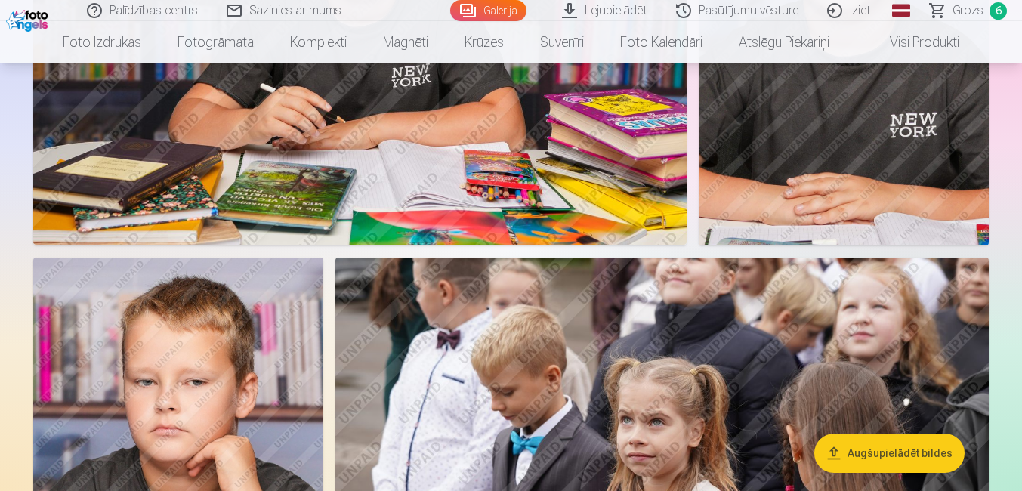
scroll to position [5284, 0]
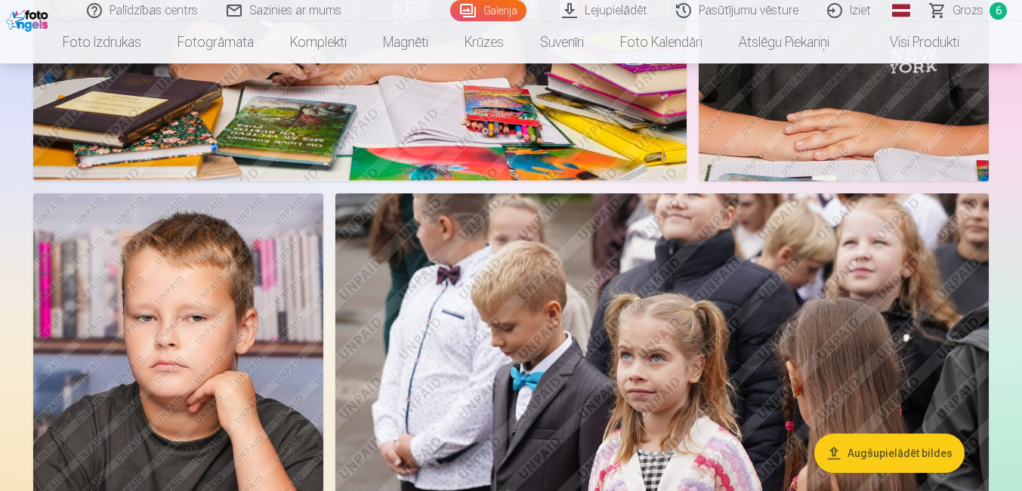
click at [998, 9] on span "6" at bounding box center [997, 10] width 17 height 17
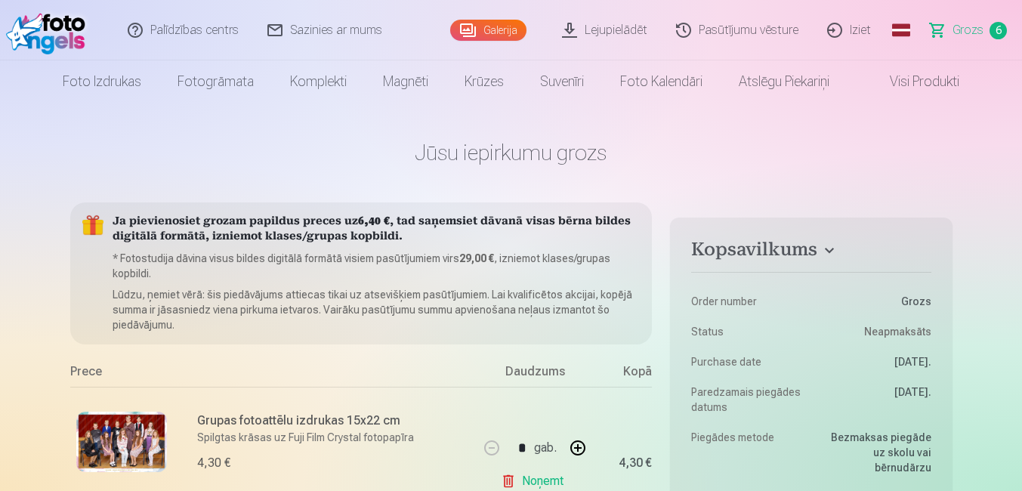
click at [501, 30] on link "Galerija" at bounding box center [488, 30] width 76 height 21
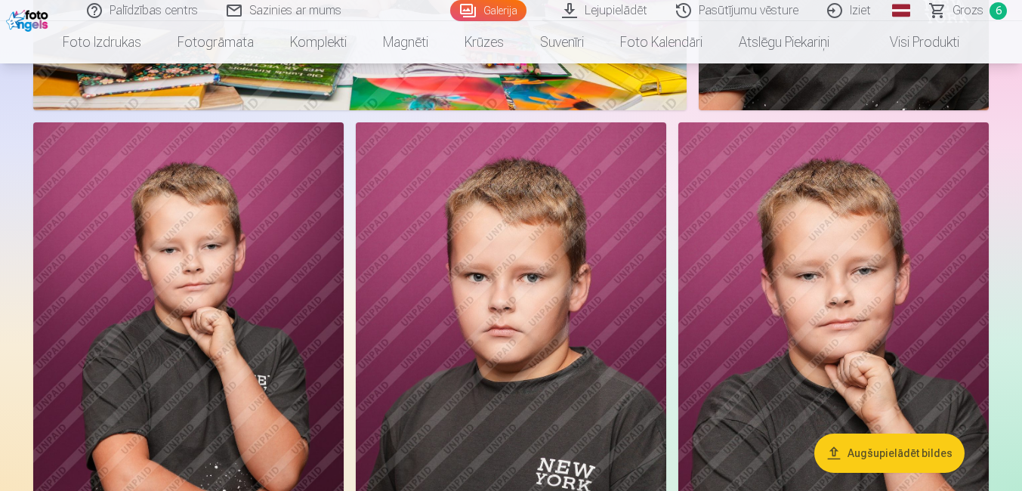
scroll to position [3700, 0]
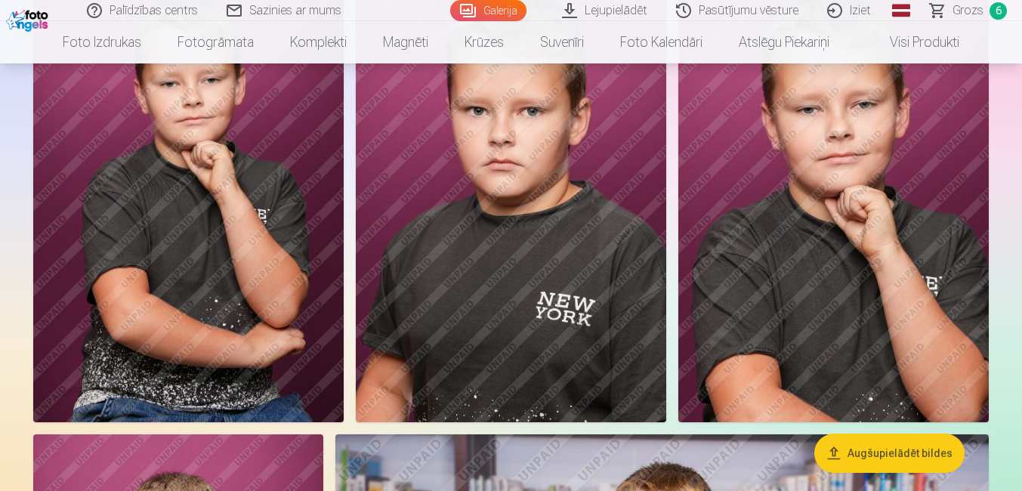
click at [511, 213] on img at bounding box center [511, 189] width 310 height 466
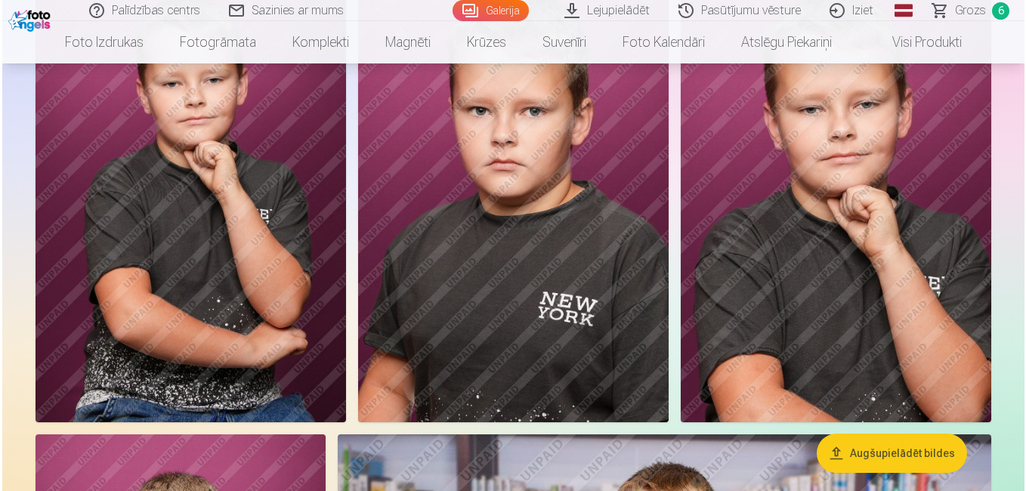
scroll to position [3714, 0]
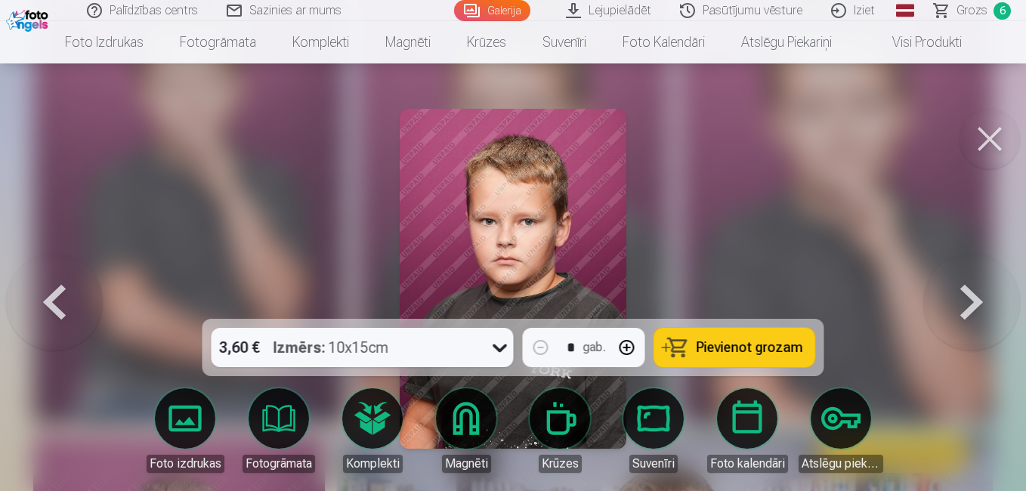
click at [747, 349] on span "Pievienot grozam" at bounding box center [749, 348] width 106 height 14
click at [999, 10] on span "7" at bounding box center [1001, 10] width 17 height 17
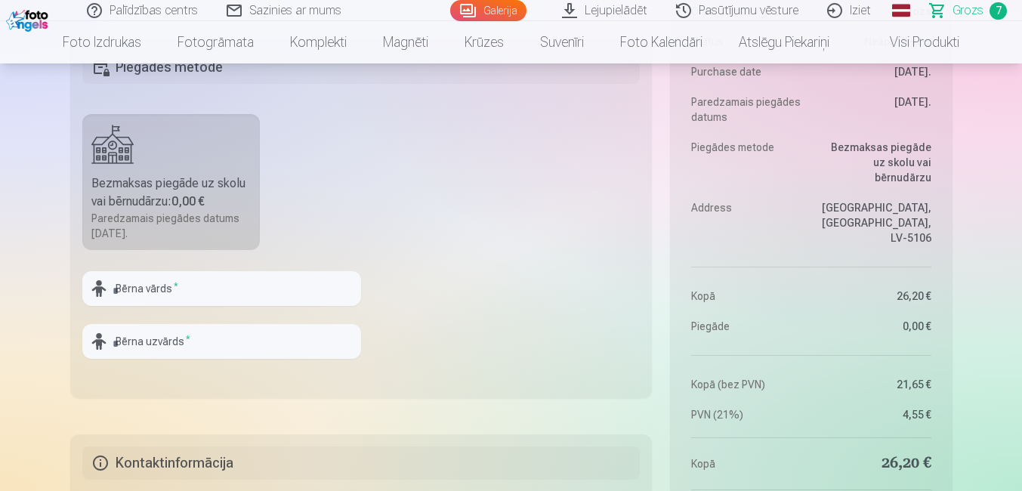
scroll to position [1435, 0]
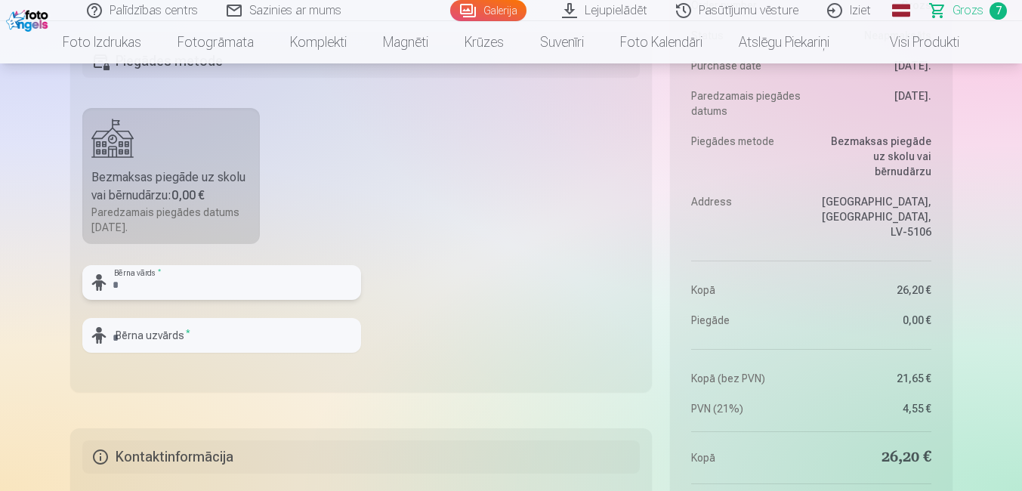
click at [205, 279] on input "text" at bounding box center [221, 282] width 279 height 35
type input "*********"
type input "**********"
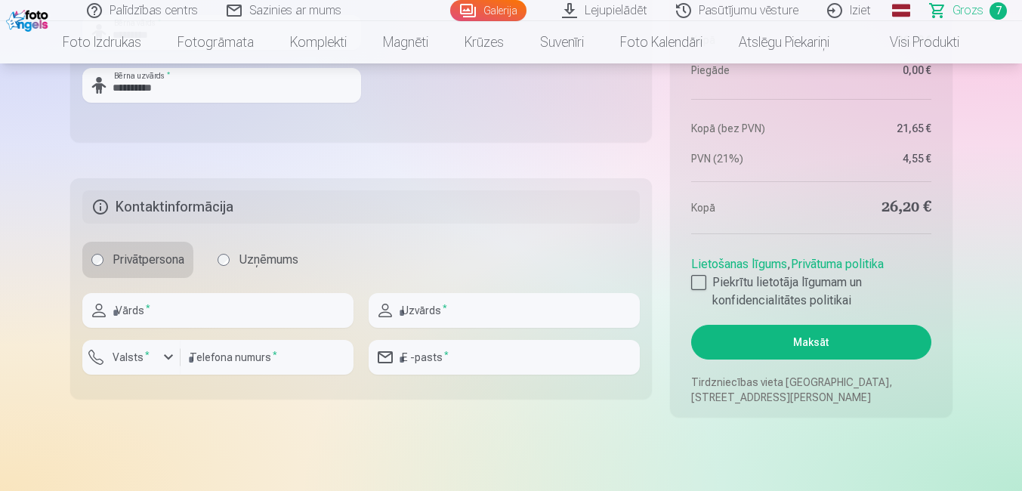
scroll to position [1737, 0]
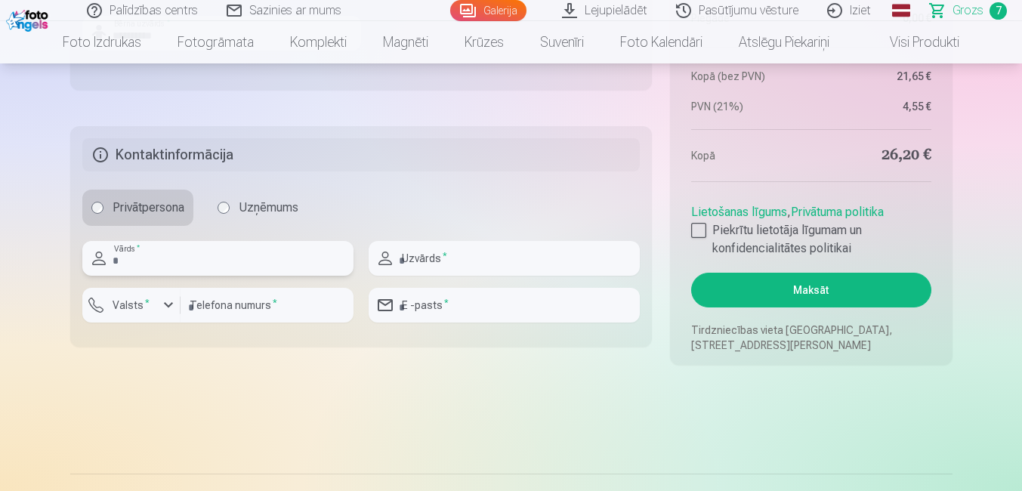
click at [295, 252] on input "text" at bounding box center [217, 258] width 271 height 35
type input "*****"
type input "******"
type input "********"
type input "**********"
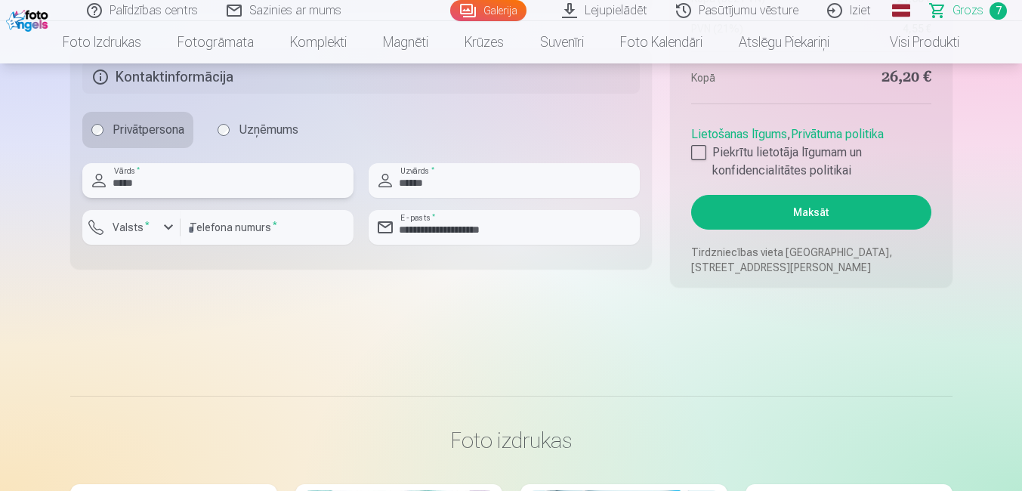
scroll to position [1812, 0]
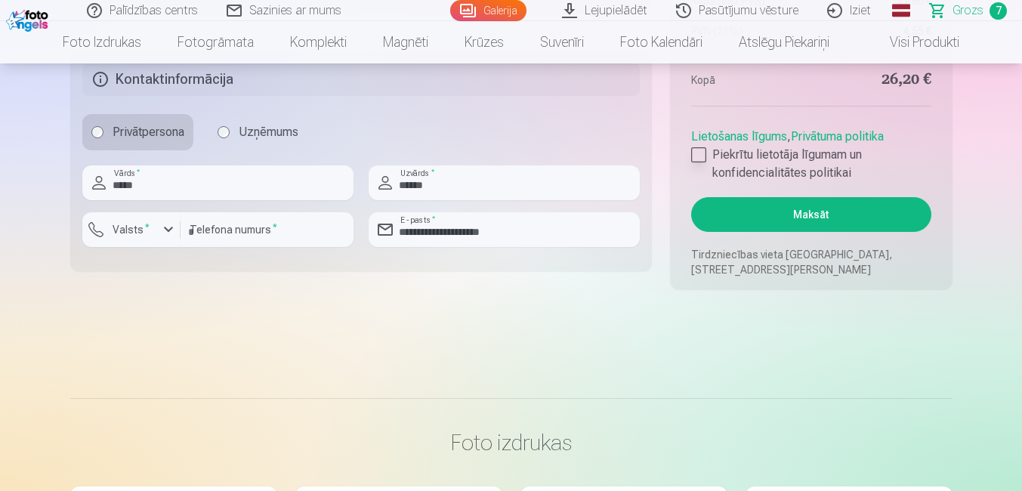
click at [694, 153] on div at bounding box center [698, 154] width 15 height 15
click at [816, 213] on button "Maksāt" at bounding box center [810, 214] width 239 height 35
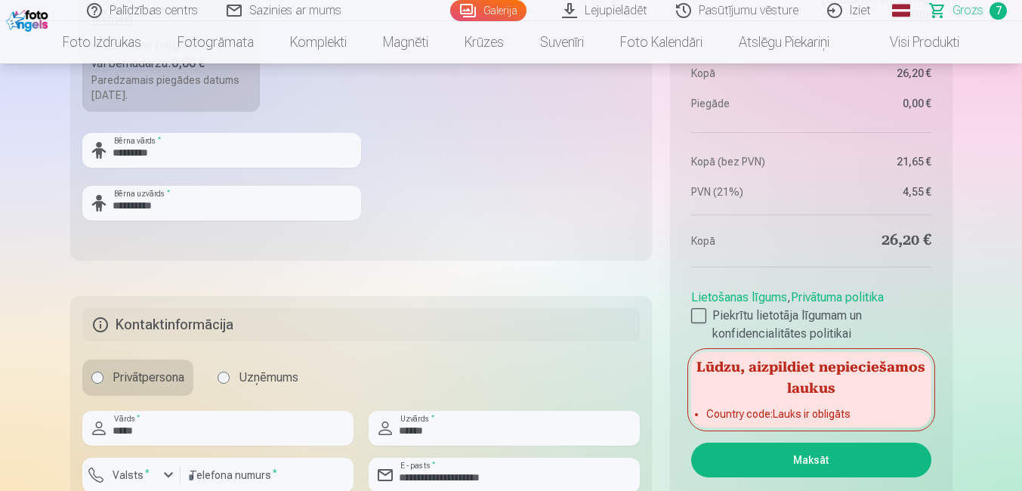
scroll to position [1737, 0]
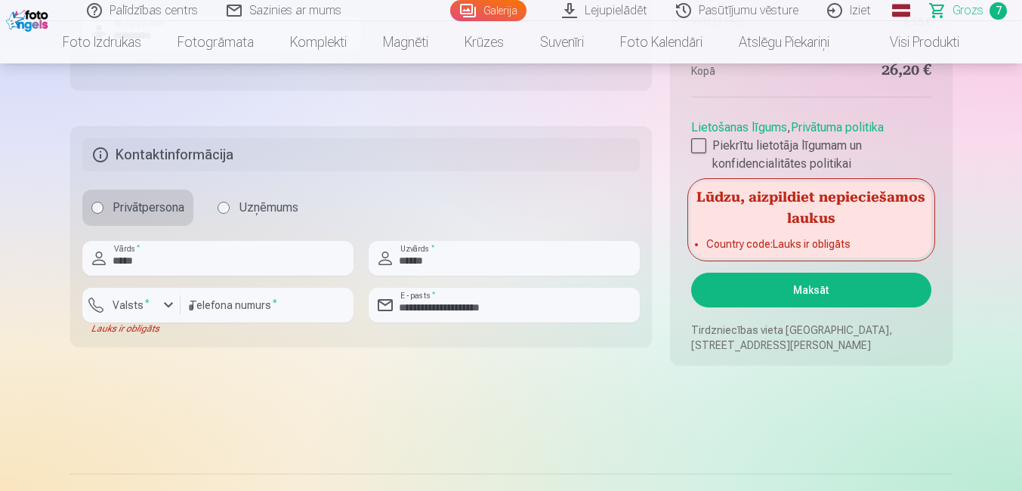
click at [816, 295] on button "Maksāt" at bounding box center [810, 290] width 239 height 35
click at [832, 285] on button "Maksāt" at bounding box center [810, 290] width 239 height 35
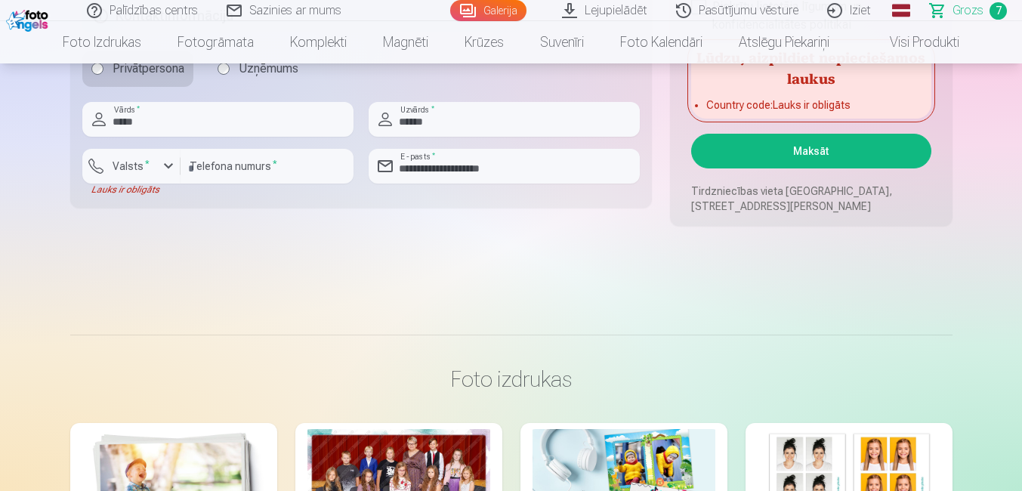
scroll to position [1888, 0]
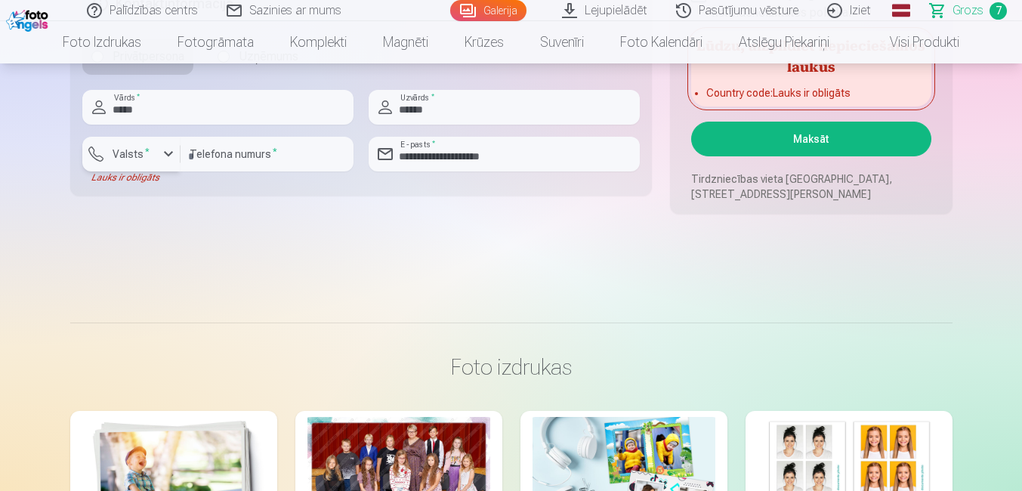
click at [170, 153] on div "button" at bounding box center [168, 154] width 18 height 18
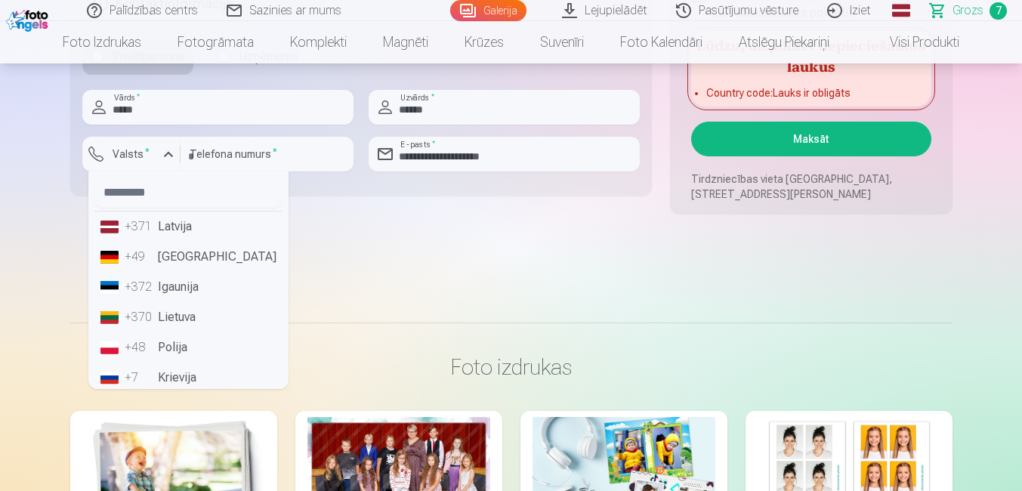
click at [171, 231] on li "+371 Latvija" at bounding box center [188, 226] width 188 height 30
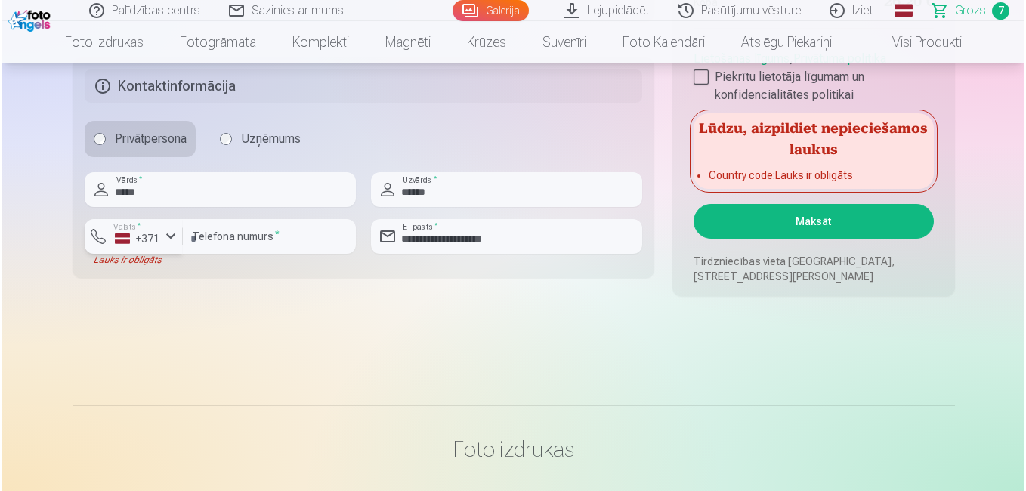
scroll to position [1661, 0]
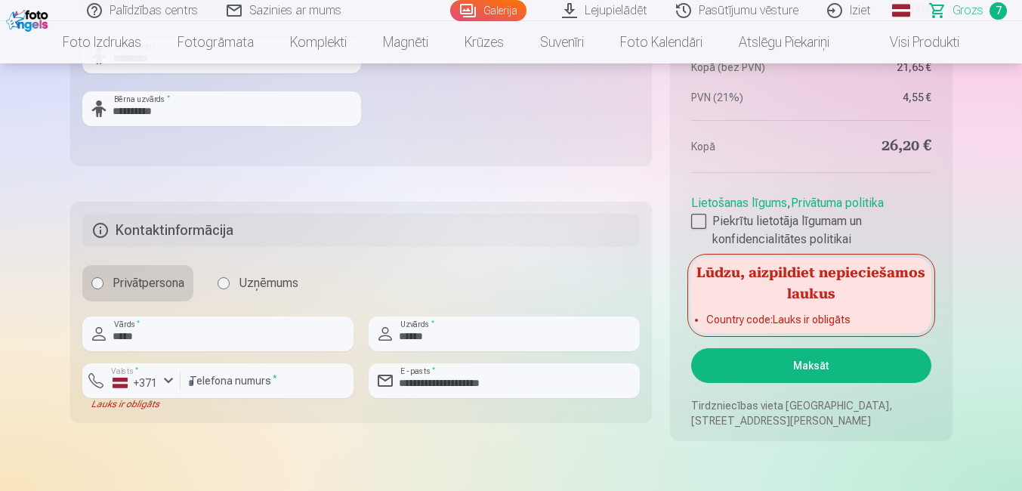
click at [804, 363] on button "Maksāt" at bounding box center [810, 365] width 239 height 35
